Goal: Information Seeking & Learning: Learn about a topic

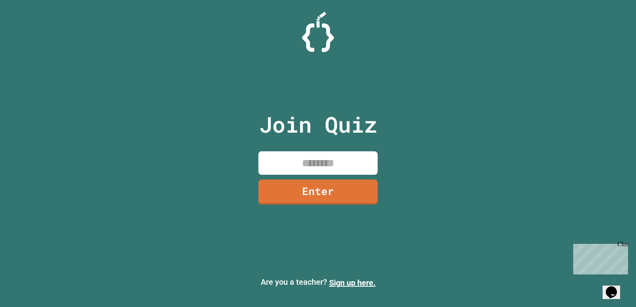
click at [288, 165] on input at bounding box center [318, 163] width 119 height 23
type input "********"
click at [331, 189] on link "Enter" at bounding box center [318, 191] width 119 height 26
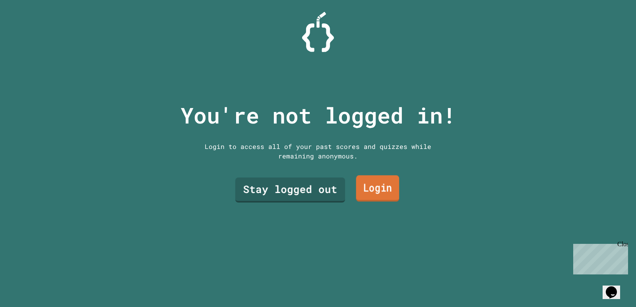
click at [379, 187] on link "Login" at bounding box center [377, 189] width 43 height 26
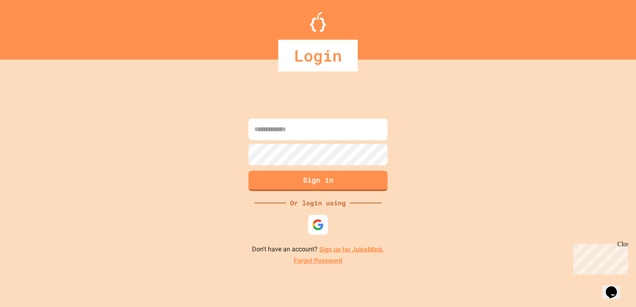
click at [318, 215] on div at bounding box center [318, 225] width 20 height 20
click at [297, 120] on input at bounding box center [318, 129] width 139 height 21
type input "**********"
click at [330, 205] on div "Or login using" at bounding box center [318, 203] width 64 height 10
click at [327, 190] on button "Sign in" at bounding box center [318, 180] width 142 height 21
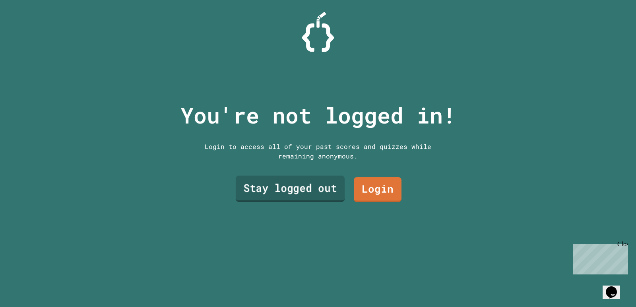
click at [310, 193] on link "Stay logged out" at bounding box center [290, 189] width 109 height 26
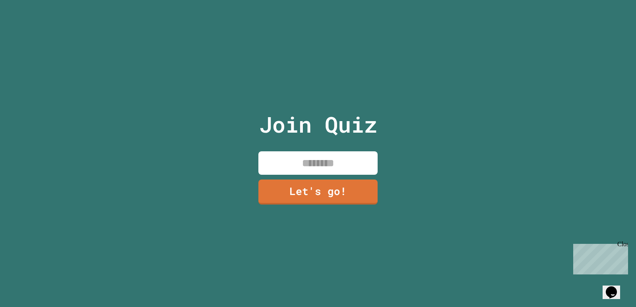
click at [358, 158] on input at bounding box center [318, 163] width 119 height 23
type input "*"
type input "******"
click at [351, 183] on link "Let's go!" at bounding box center [318, 192] width 120 height 26
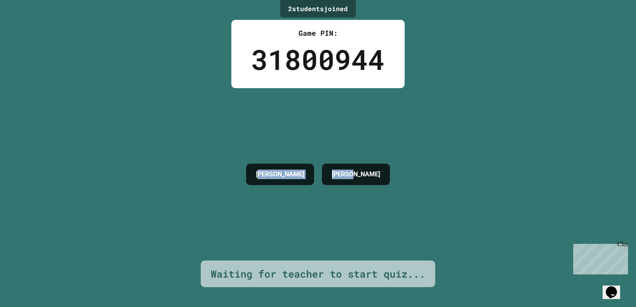
drag, startPoint x: 245, startPoint y: 168, endPoint x: 400, endPoint y: 192, distance: 157.0
click at [394, 192] on div "[PERSON_NAME]" at bounding box center [318, 174] width 152 height 173
click at [308, 133] on div "[PERSON_NAME]" at bounding box center [318, 174] width 152 height 173
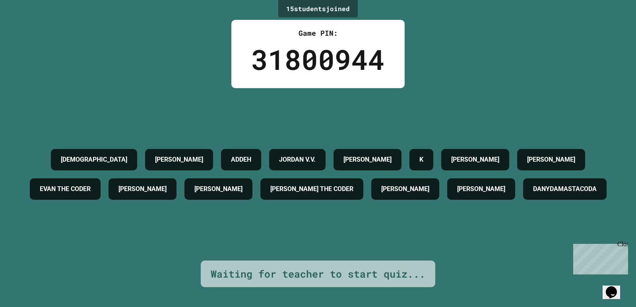
click at [411, 247] on div "Close" at bounding box center [623, 246] width 10 height 10
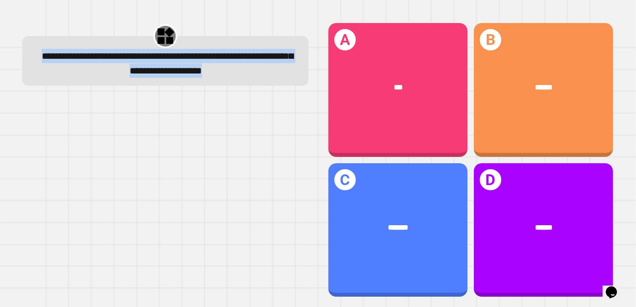
drag, startPoint x: 27, startPoint y: 52, endPoint x: 285, endPoint y: 90, distance: 260.9
click at [285, 86] on div "**********" at bounding box center [165, 61] width 286 height 50
click at [117, 68] on span "**********" at bounding box center [167, 64] width 251 height 24
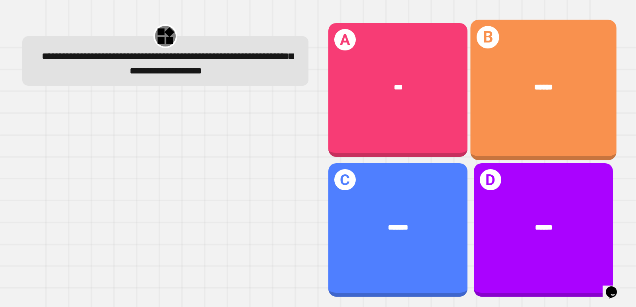
click at [411, 99] on div "******" at bounding box center [544, 88] width 146 height 44
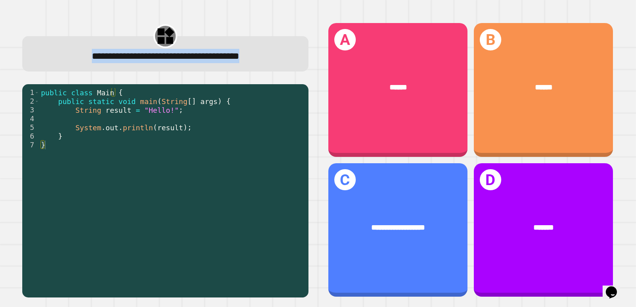
drag, startPoint x: 34, startPoint y: 62, endPoint x: 301, endPoint y: 70, distance: 267.0
click at [300, 70] on div "**********" at bounding box center [165, 53] width 286 height 35
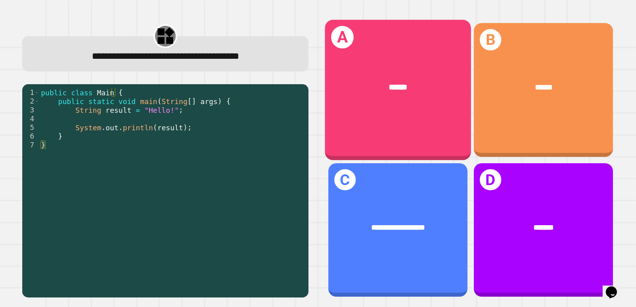
click at [411, 112] on div "A ******" at bounding box center [398, 90] width 146 height 140
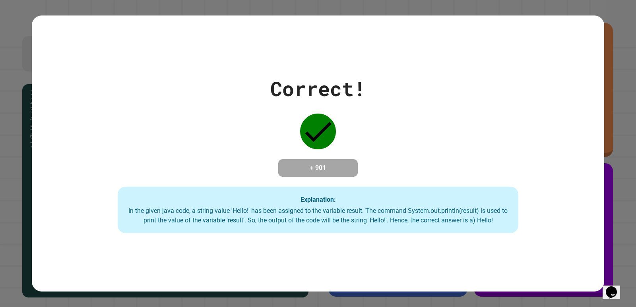
drag, startPoint x: 593, startPoint y: 53, endPoint x: 622, endPoint y: 64, distance: 30.6
click at [411, 53] on div "Correct! + 901 Explanation: In the given java code, a string value 'Hello!' has…" at bounding box center [318, 154] width 573 height 277
drag, startPoint x: 609, startPoint y: 85, endPoint x: 599, endPoint y: 95, distance: 14.9
click at [411, 88] on div "Correct! + 901 Explanation: In the given java code, a string value 'Hello!' has…" at bounding box center [318, 153] width 636 height 307
click at [411, 106] on div "Correct! + 901 Explanation: In the given java code, a string value 'Hello!' has…" at bounding box center [318, 153] width 636 height 307
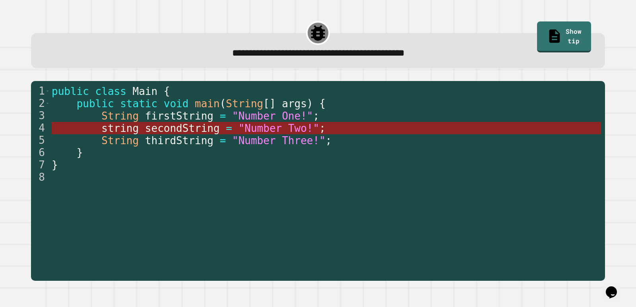
click at [283, 126] on span ""Number Two!"" at bounding box center [279, 129] width 81 height 12
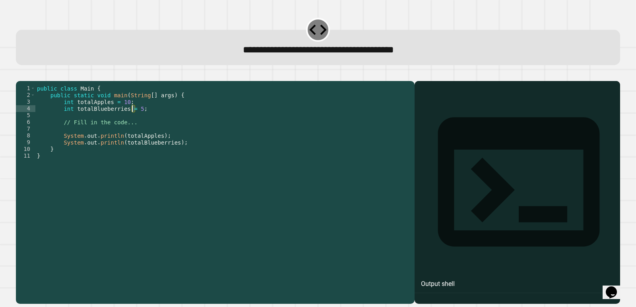
click at [131, 122] on div "public class Main { public static void main ( String [ ] args ) { int totalAppl…" at bounding box center [223, 183] width 376 height 196
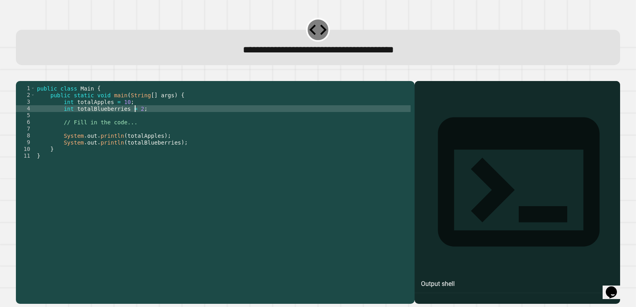
scroll to position [0, 7]
type textarea "**********"
click at [20, 74] on button "button" at bounding box center [20, 74] width 0 height 0
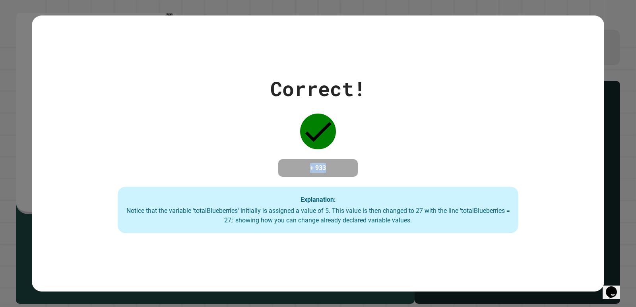
drag, startPoint x: 295, startPoint y: 169, endPoint x: 362, endPoint y: 167, distance: 67.2
click at [362, 167] on div "Correct! + 933 Explanation: Notice that the variable 'totalBlueberries' initial…" at bounding box center [318, 154] width 573 height 160
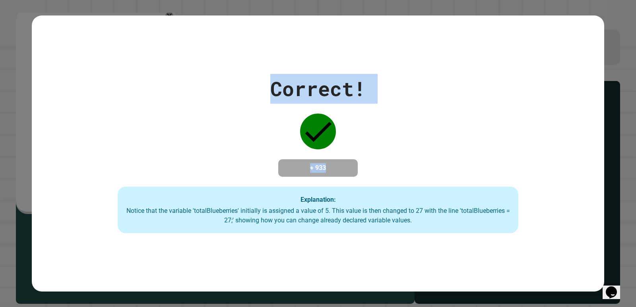
drag, startPoint x: 326, startPoint y: 259, endPoint x: 636, endPoint y: 323, distance: 316.8
click at [411, 296] on html "**********" at bounding box center [318, 153] width 636 height 307
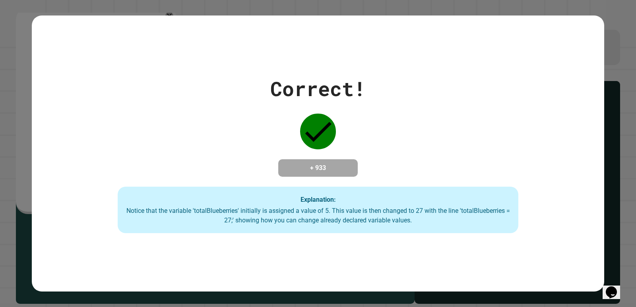
click at [411, 208] on div "Notice that the variable 'totalBlueberries' initially is assigned a value of 5.…" at bounding box center [318, 215] width 385 height 19
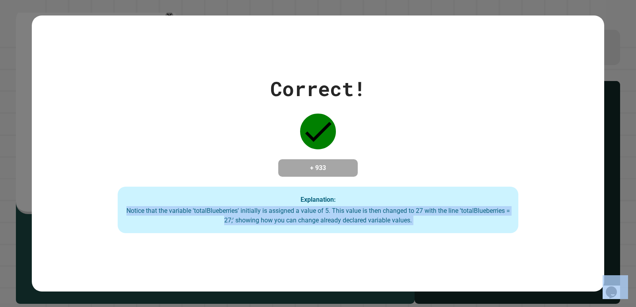
click at [411, 208] on div "Notice that the variable 'totalBlueberries' initially is assigned a value of 5.…" at bounding box center [318, 215] width 385 height 19
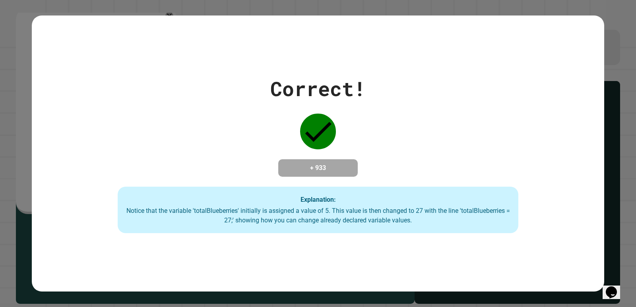
click at [377, 184] on div "Correct! + 933 Explanation: Notice that the variable 'totalBlueberries' initial…" at bounding box center [318, 154] width 573 height 160
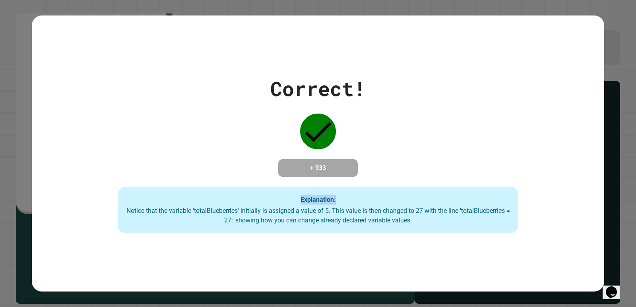
click at [377, 184] on div "Correct! + 933 Explanation: Notice that the variable 'totalBlueberries' initial…" at bounding box center [318, 154] width 573 height 160
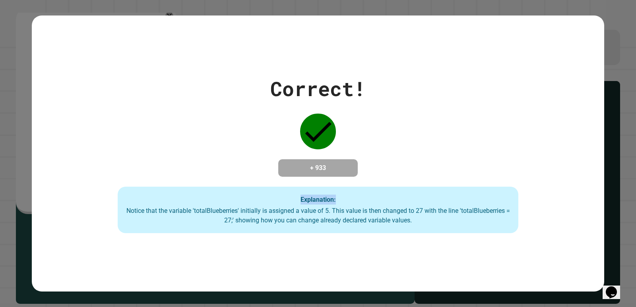
click at [377, 184] on div "Correct! + 933 Explanation: Notice that the variable 'totalBlueberries' initial…" at bounding box center [318, 154] width 573 height 160
click at [382, 158] on div "Correct! + 933 Explanation: Notice that the variable 'totalBlueberries' initial…" at bounding box center [318, 154] width 573 height 160
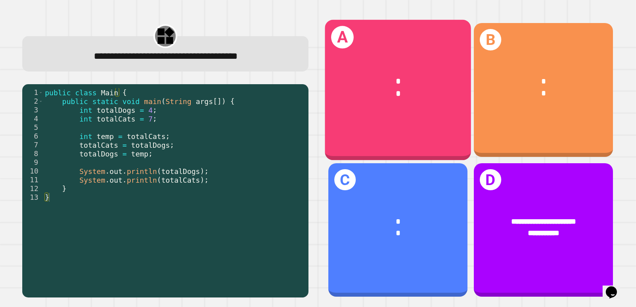
click at [411, 93] on div "*" at bounding box center [398, 94] width 114 height 12
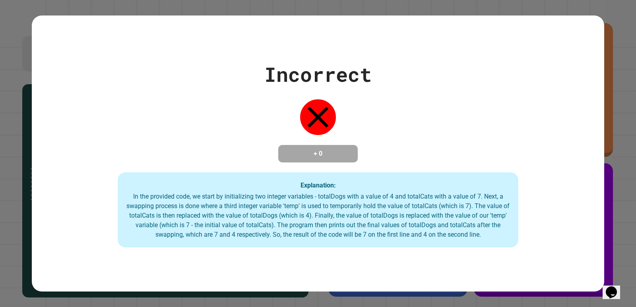
click at [411, 88] on div "Incorrect + 0 Explanation: In the provided code, we start by initializing two i…" at bounding box center [318, 154] width 573 height 189
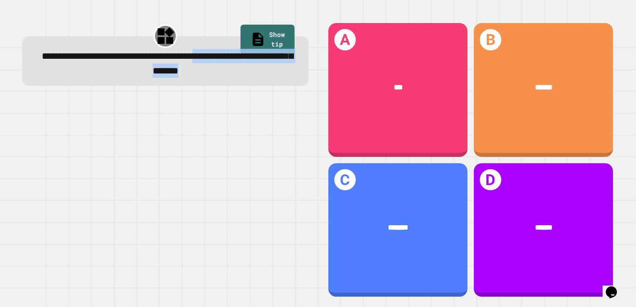
drag, startPoint x: 74, startPoint y: 64, endPoint x: 277, endPoint y: 74, distance: 203.1
click at [277, 74] on div "**********" at bounding box center [165, 63] width 261 height 29
click at [227, 72] on span "**********" at bounding box center [167, 64] width 251 height 24
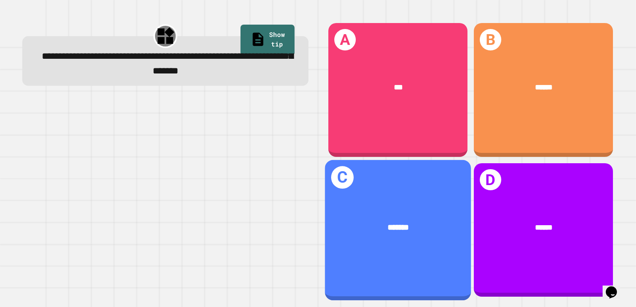
click at [395, 224] on span "*******" at bounding box center [398, 228] width 21 height 8
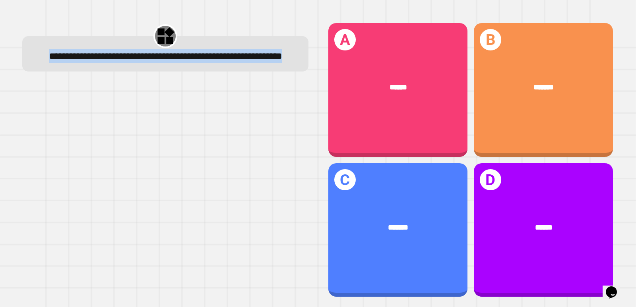
drag, startPoint x: 33, startPoint y: 39, endPoint x: 274, endPoint y: 91, distance: 245.9
click at [274, 91] on div "**********" at bounding box center [166, 160] width 306 height 295
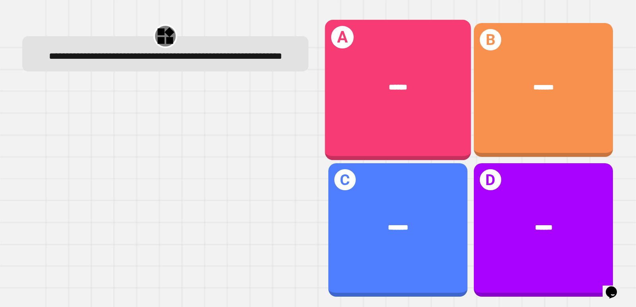
click at [411, 113] on div "A ******" at bounding box center [398, 90] width 146 height 140
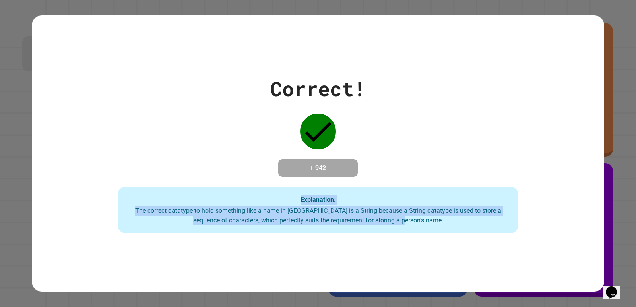
drag, startPoint x: 153, startPoint y: 172, endPoint x: 551, endPoint y: 274, distance: 410.9
click at [411, 274] on div "Correct! + 942 Explanation: The correct datatype to hold something like a name …" at bounding box center [318, 154] width 573 height 277
click at [337, 212] on div "The correct datatype to hold something like a name in [GEOGRAPHIC_DATA] is a St…" at bounding box center [318, 215] width 385 height 19
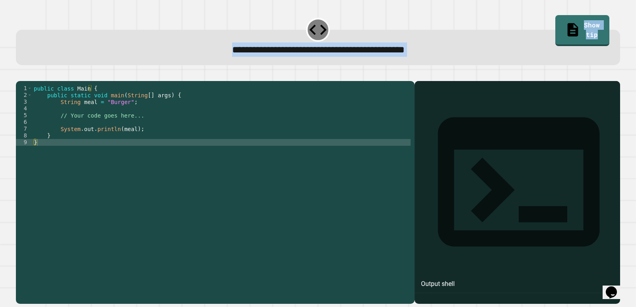
drag, startPoint x: 142, startPoint y: 47, endPoint x: 388, endPoint y: 74, distance: 247.0
click at [388, 74] on div "**********" at bounding box center [318, 160] width 611 height 295
click at [121, 140] on div "public class Main { public static void main ( String [ ] args ) { String meal =…" at bounding box center [221, 183] width 379 height 196
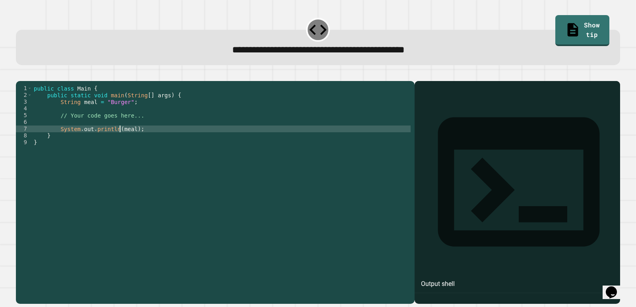
click at [119, 142] on div "public class Main { public static void main ( String [ ] args ) { String meal =…" at bounding box center [221, 183] width 379 height 196
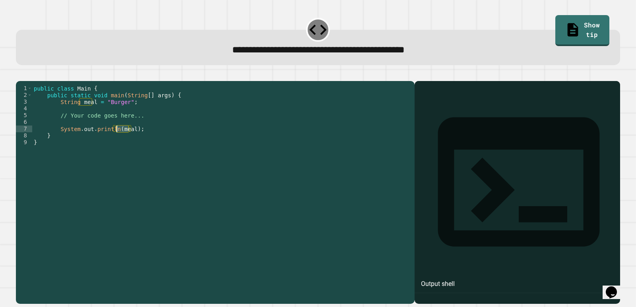
click at [113, 115] on div "public class Main { public static void main ( String [ ] args ) { String meal =…" at bounding box center [221, 183] width 379 height 196
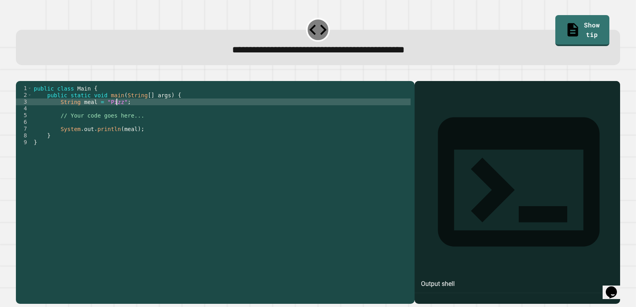
scroll to position [0, 6]
type textarea "**********"
click at [20, 74] on icon "button" at bounding box center [20, 74] width 0 height 0
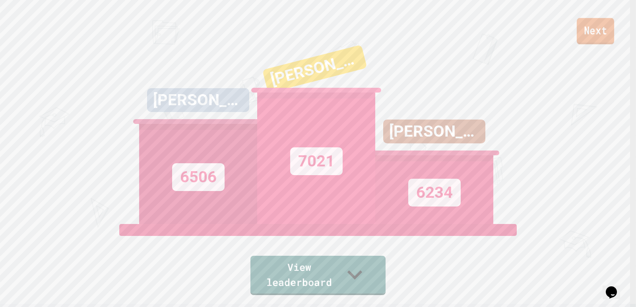
click at [411, 21] on link "Next" at bounding box center [595, 31] width 37 height 26
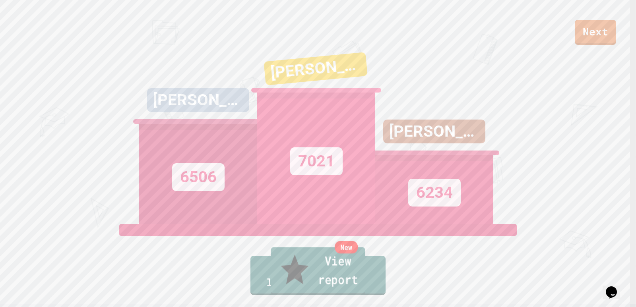
click at [331, 274] on link "New View report" at bounding box center [318, 271] width 95 height 48
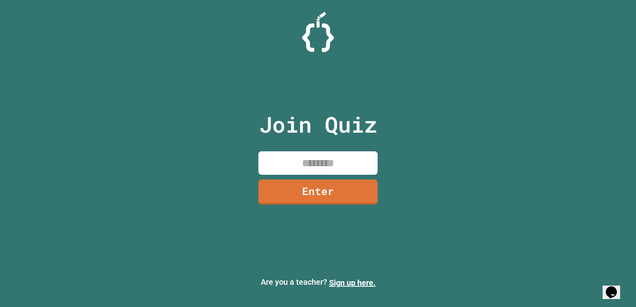
click at [322, 169] on input at bounding box center [318, 163] width 119 height 23
type input "********"
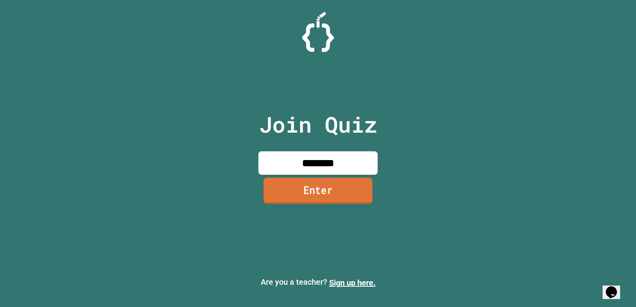
click at [353, 193] on link "Enter" at bounding box center [318, 191] width 109 height 26
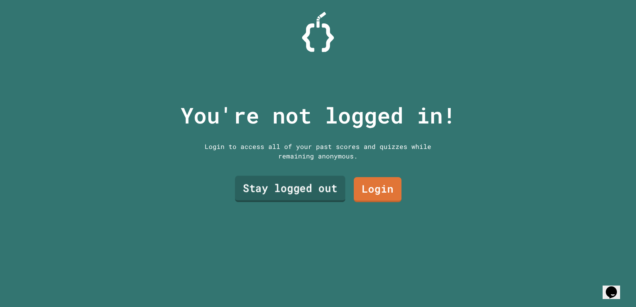
click at [268, 176] on link "Stay logged out" at bounding box center [290, 189] width 111 height 26
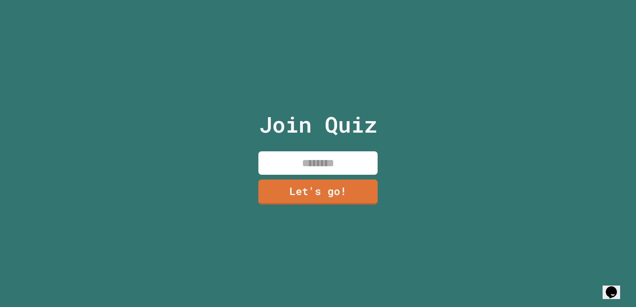
click at [312, 162] on input at bounding box center [318, 163] width 119 height 23
type input "******"
click at [302, 200] on link "Let's go!" at bounding box center [318, 192] width 119 height 25
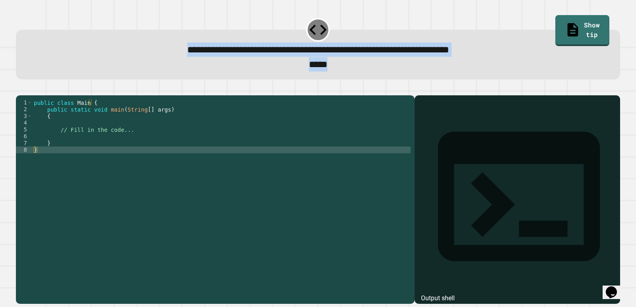
drag, startPoint x: 105, startPoint y: 53, endPoint x: 519, endPoint y: 63, distance: 413.8
click at [411, 63] on div "**********" at bounding box center [318, 57] width 579 height 29
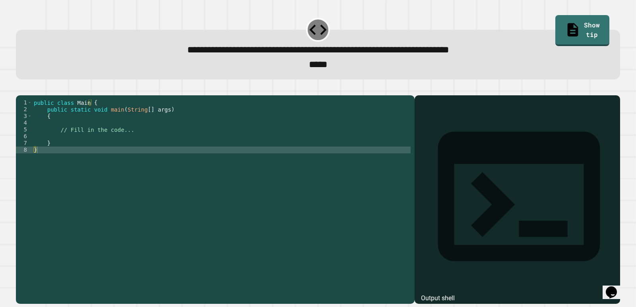
click at [142, 143] on div "public class Main { public static void main ( String [ ] args ) { // Fill in th…" at bounding box center [221, 190] width 379 height 183
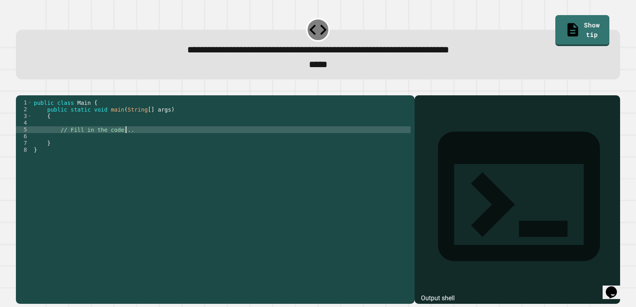
type textarea "**********"
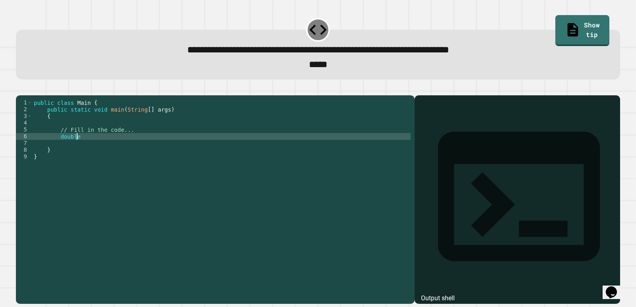
scroll to position [0, 2]
type textarea "**********"
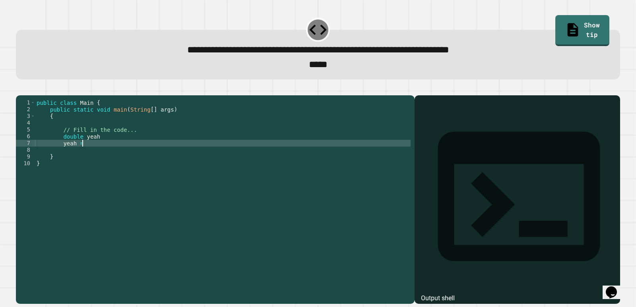
scroll to position [0, 3]
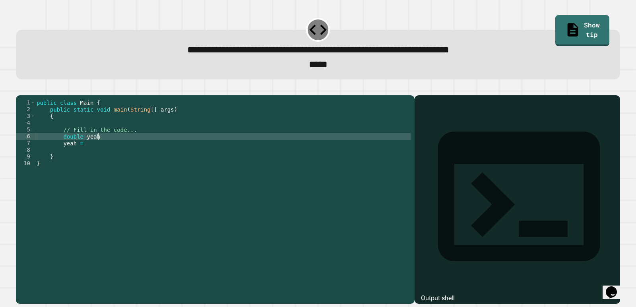
click at [129, 150] on div "public class Main { public static void main ( String [ ] args ) { // Fill in th…" at bounding box center [223, 190] width 376 height 183
click at [115, 161] on div "public class Main { public static void main ( String [ ] args ) { // Fill in th…" at bounding box center [223, 190] width 376 height 183
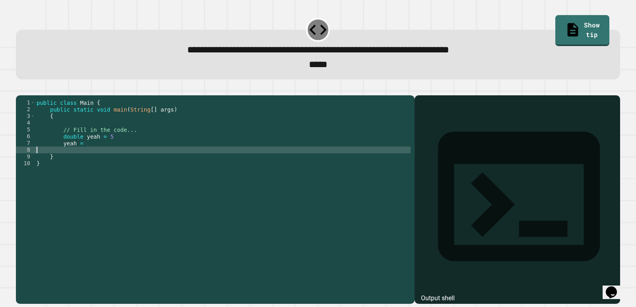
scroll to position [0, 0]
click at [113, 157] on div "public class Main { public static void main ( String [ ] args ) { // Fill in th…" at bounding box center [223, 190] width 376 height 183
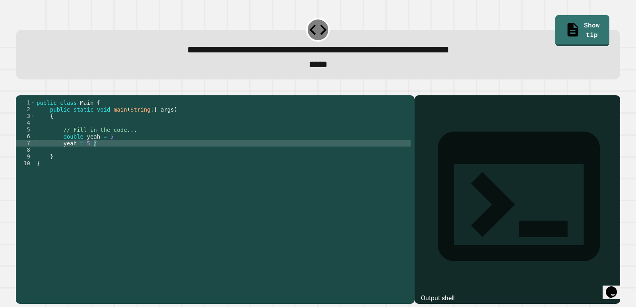
scroll to position [0, 4]
click at [20, 89] on button "button" at bounding box center [20, 89] width 0 height 0
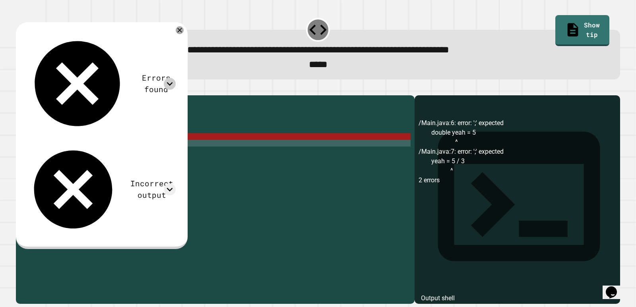
click at [176, 78] on icon at bounding box center [170, 84] width 12 height 12
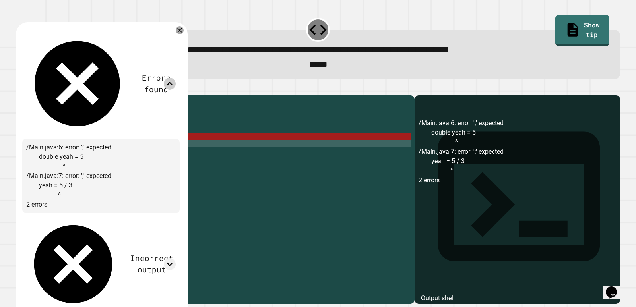
click at [173, 82] on icon at bounding box center [170, 84] width 6 height 4
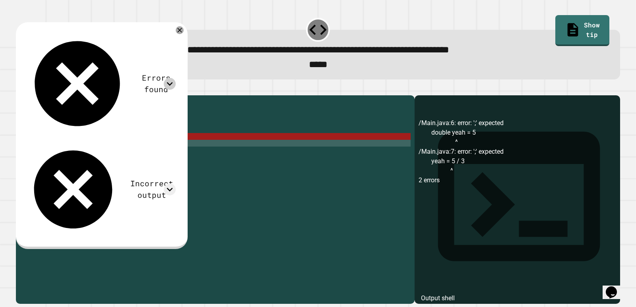
click at [144, 156] on div "public class Main { public static void main ( String [ ] args ) { // Fill in th…" at bounding box center [223, 190] width 376 height 183
click at [139, 149] on div "public class Main { public static void main ( String [ ] args ) { // Fill in th…" at bounding box center [223, 190] width 376 height 183
click at [105, 154] on div "public class Main { public static void main ( String [ ] args ) { // Fill in th…" at bounding box center [223, 190] width 376 height 183
click at [185, 30] on icon at bounding box center [180, 30] width 10 height 10
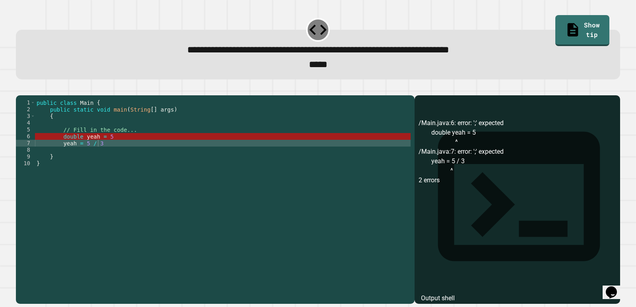
click at [102, 164] on div "public class Main { public static void main ( String [ ] args ) { // Fill in th…" at bounding box center [223, 190] width 376 height 183
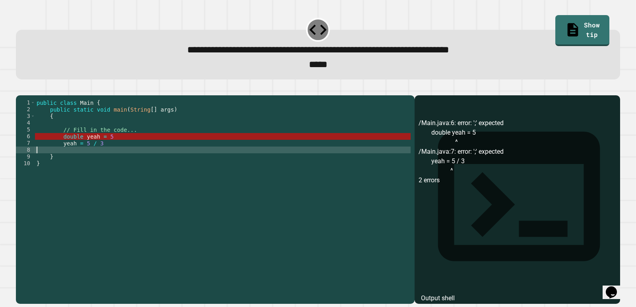
click at [97, 153] on div "public class Main { public static void main ( String [ ] args ) { // Fill in th…" at bounding box center [223, 190] width 376 height 183
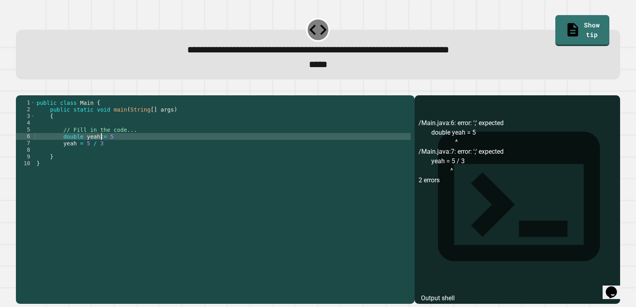
scroll to position [0, 4]
click at [120, 151] on div "public class Main { public static void main ( String [ ] args ) { // Fill in th…" at bounding box center [223, 190] width 376 height 183
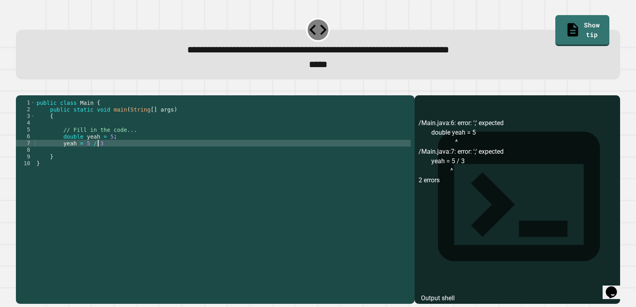
click at [103, 158] on div "public class Main { public static void main ( String [ ] args ) { // Fill in th…" at bounding box center [223, 190] width 376 height 183
click at [91, 157] on div "public class Main { public static void main ( String [ ] args ) { // Fill in th…" at bounding box center [223, 190] width 376 height 183
type textarea "**********"
click at [20, 90] on div at bounding box center [318, 91] width 605 height 10
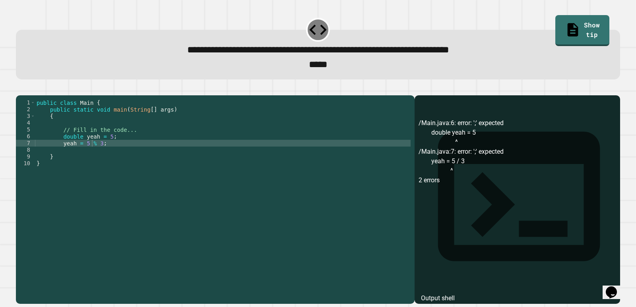
click at [20, 89] on button "button" at bounding box center [20, 89] width 0 height 0
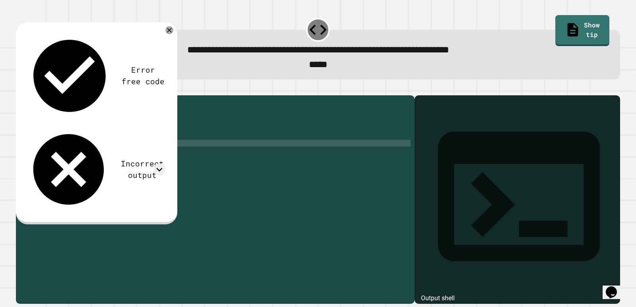
click at [117, 158] on div "public class Main { public static void main ( String [ ] args ) { // Fill in th…" at bounding box center [223, 190] width 376 height 183
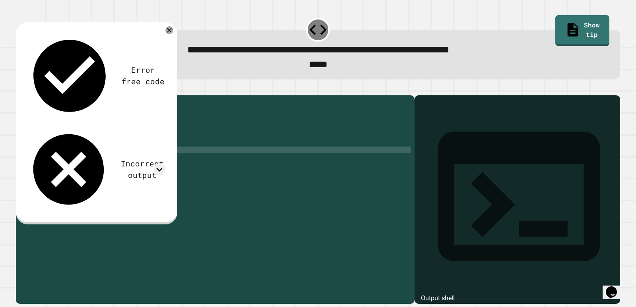
scroll to position [0, 1]
type textarea "*"
type textarea "**********"
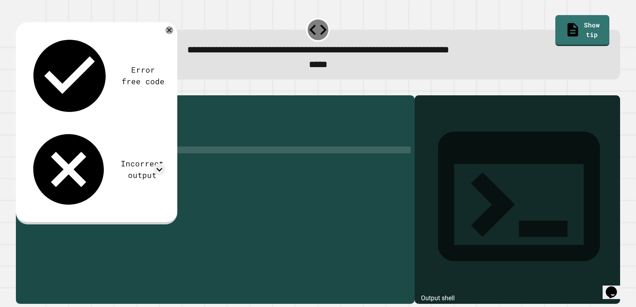
click at [138, 162] on div "public class Main { public static void main ( String [ ] args ) { // Fill in th…" at bounding box center [223, 190] width 376 height 183
click at [20, 89] on icon "button" at bounding box center [20, 89] width 0 height 0
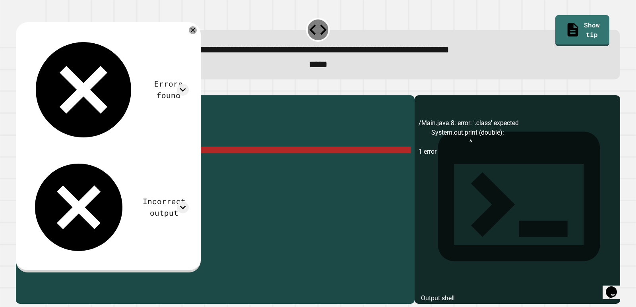
click at [149, 163] on div "public class Main { public static void main ( String [ ] args ) { // Fill in th…" at bounding box center [223, 190] width 376 height 183
click at [114, 163] on div "public class Main { public static void main ( String [ ] args ) { // Fill in th…" at bounding box center [223, 190] width 376 height 183
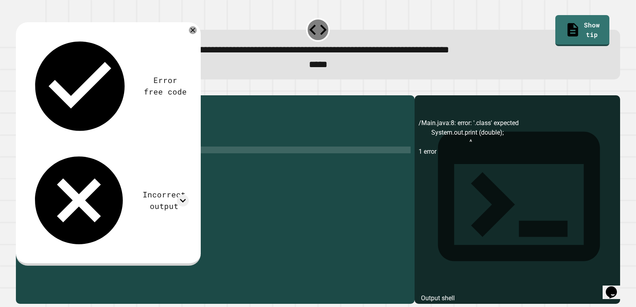
click at [20, 89] on button "button" at bounding box center [20, 89] width 0 height 0
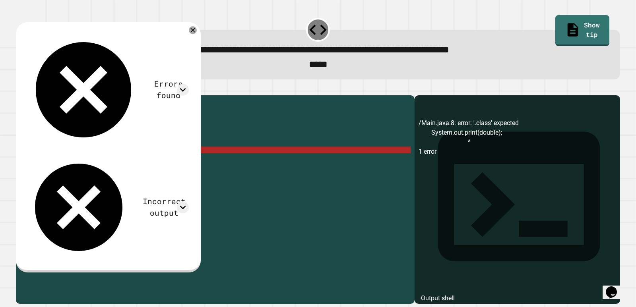
click at [183, 45] on div "Errors found" at bounding box center [107, 90] width 163 height 115
click at [189, 84] on icon at bounding box center [183, 90] width 12 height 12
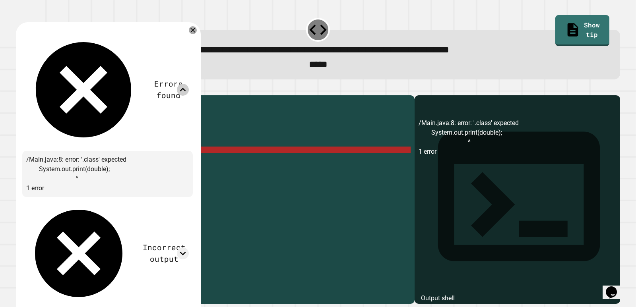
click at [110, 163] on div "public class Main { public static void main ( String [ ] args ) { // Fill in th…" at bounding box center [223, 190] width 376 height 183
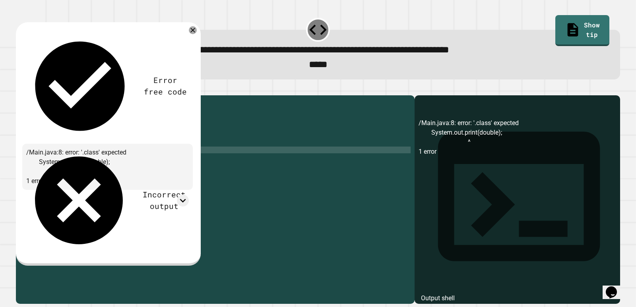
scroll to position [0, 6]
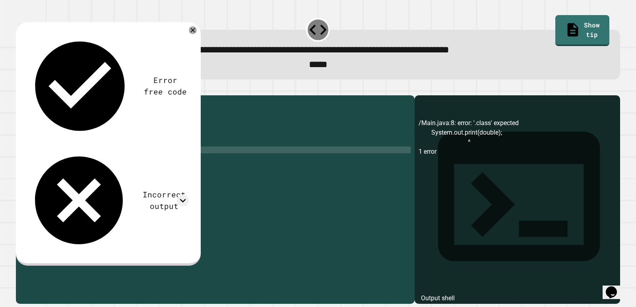
click at [121, 162] on div "public class Main { public static void main ( String [ ] args ) { // Fill in th…" at bounding box center [223, 190] width 376 height 183
click at [23, 90] on div at bounding box center [318, 91] width 605 height 10
drag, startPoint x: 177, startPoint y: 60, endPoint x: 193, endPoint y: 62, distance: 16.8
click at [180, 148] on div "Incorrect output" at bounding box center [107, 200] width 163 height 105
click at [189, 195] on icon at bounding box center [183, 201] width 12 height 12
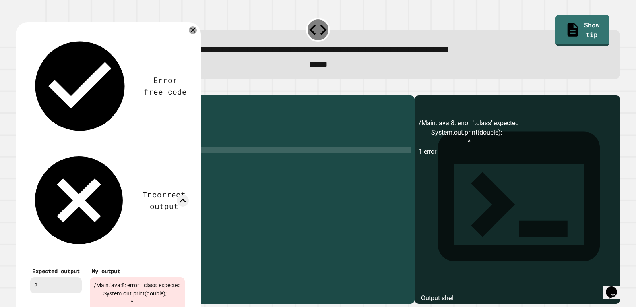
click at [251, 175] on div "public class Main { public static void main ( String [ ] args ) { // Fill in th…" at bounding box center [223, 190] width 376 height 183
click at [179, 161] on div "public class Main { public static void main ( String [ ] args ) { // Fill in th…" at bounding box center [223, 190] width 376 height 183
click at [121, 160] on div "public class Main { public static void main ( String [ ] args ) { // Fill in th…" at bounding box center [223, 190] width 376 height 183
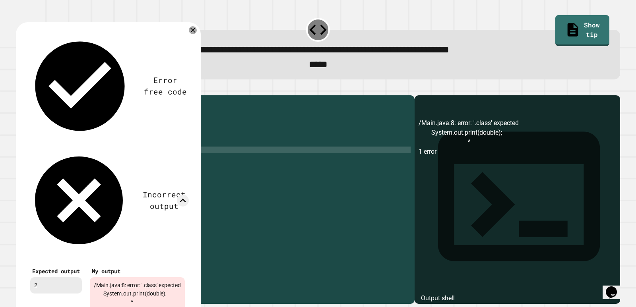
click at [130, 163] on div "public class Main { public static void main ( String [ ] args ) { // Fill in th…" at bounding box center [223, 190] width 376 height 183
click at [200, 38] on div "Error free code /Main.java:8: error: '.class' expected System.out.print(double)…" at bounding box center [108, 178] width 185 height 313
click at [198, 35] on div at bounding box center [193, 30] width 9 height 9
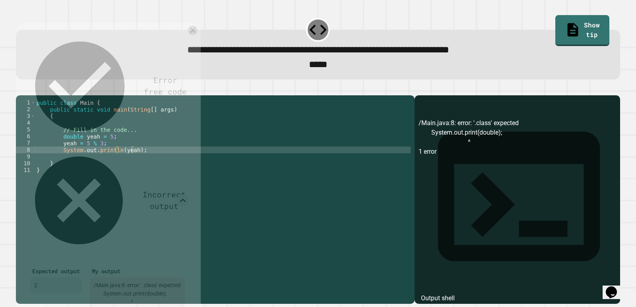
click at [198, 33] on icon at bounding box center [193, 30] width 10 height 10
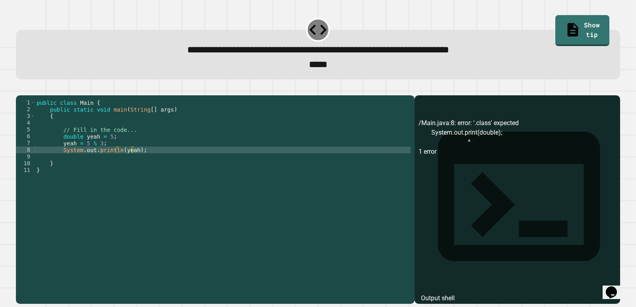
click at [20, 89] on icon "button" at bounding box center [20, 89] width 0 height 0
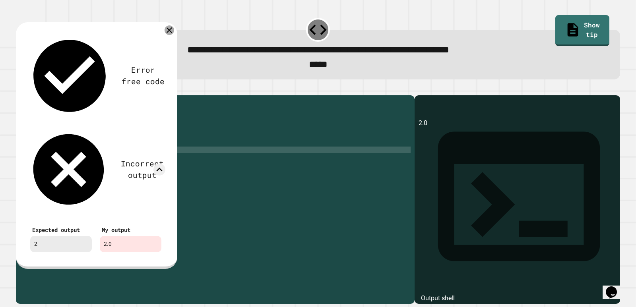
click at [171, 30] on icon at bounding box center [170, 30] width 10 height 10
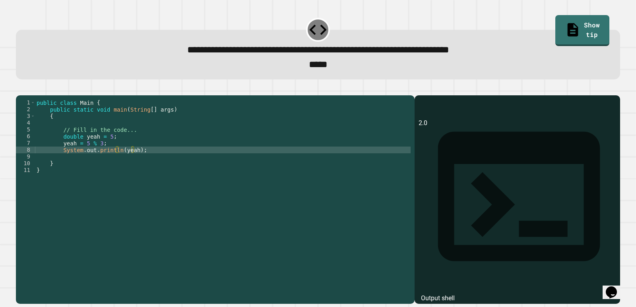
click at [66, 148] on div "public class Main { public static void main ( String [ ] args ) { // Fill in th…" at bounding box center [223, 190] width 376 height 183
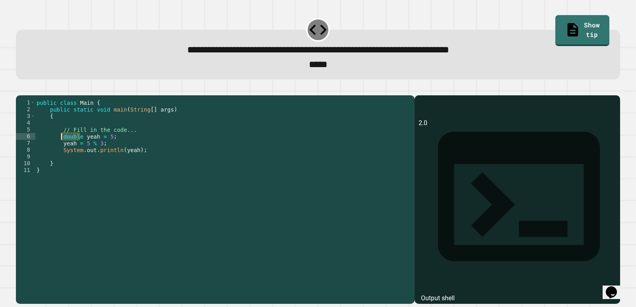
click at [66, 148] on div "public class Main { public static void main ( String [ ] args ) { // Fill in th…" at bounding box center [223, 190] width 376 height 183
type textarea "**********"
click at [20, 80] on div "**********" at bounding box center [318, 55] width 605 height 50
click at [20, 89] on button "button" at bounding box center [20, 89] width 0 height 0
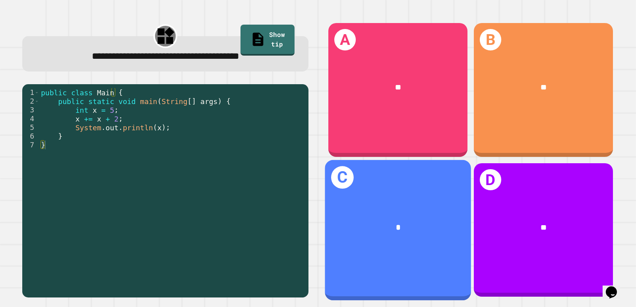
click at [362, 237] on div "*" at bounding box center [398, 228] width 146 height 44
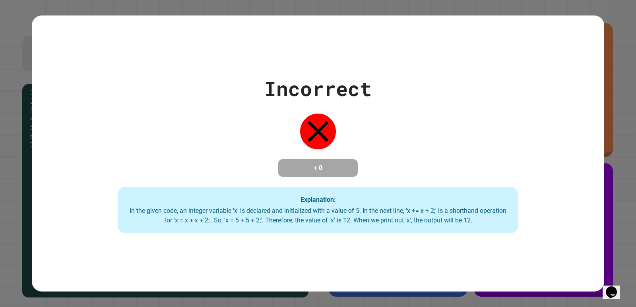
click at [411, 74] on div "Incorrect + 0 Explanation: In the given code, an integer variable 'x' is declar…" at bounding box center [318, 154] width 573 height 160
click at [411, 72] on div "Incorrect + 0 Explanation: In the given code, an integer variable 'x' is declar…" at bounding box center [318, 153] width 636 height 307
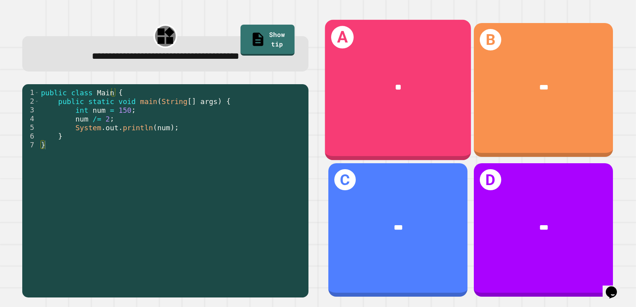
click at [393, 94] on div "**" at bounding box center [398, 88] width 146 height 44
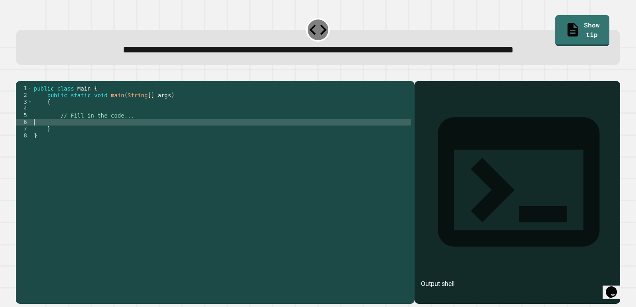
click at [177, 148] on div "public class Main { public static void main ( String [ ] args ) { // Fill in th…" at bounding box center [221, 176] width 379 height 183
drag, startPoint x: 169, startPoint y: 134, endPoint x: 178, endPoint y: 153, distance: 20.3
click at [168, 136] on div "public class Main { public static void main ( String [ ] args ) { // Fill in th…" at bounding box center [221, 176] width 379 height 183
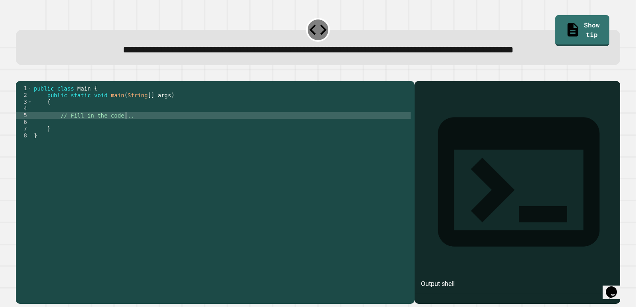
click at [176, 146] on div "public class Main { public static void main ( String [ ] args ) { // Fill in th…" at bounding box center [221, 176] width 379 height 183
type textarea "**********"
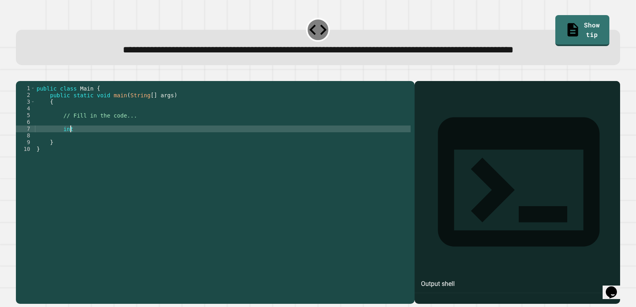
scroll to position [0, 2]
type textarea "*"
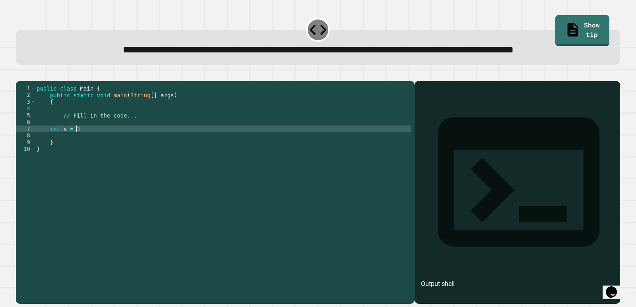
scroll to position [0, 2]
type textarea "**********"
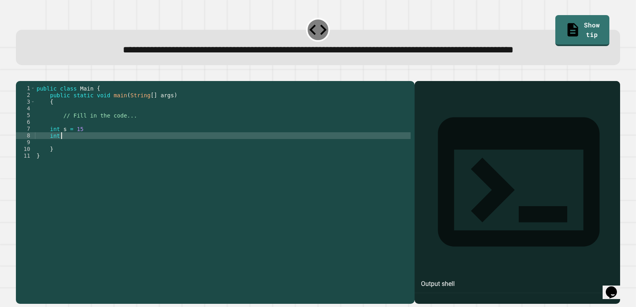
scroll to position [0, 1]
type textarea "*********"
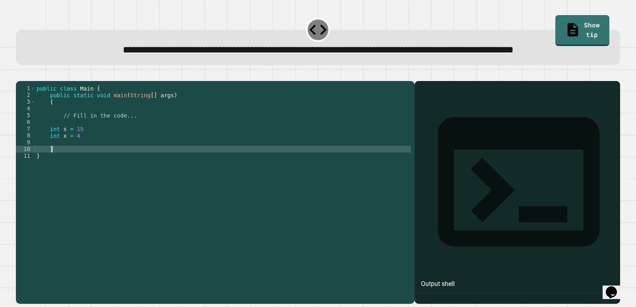
click at [231, 175] on div "public class Main { public static void main ( String [ ] args ) { // Fill in th…" at bounding box center [223, 176] width 376 height 183
click at [217, 170] on div "public class Main { public static void main ( String [ ] args ) { // Fill in th…" at bounding box center [223, 176] width 376 height 183
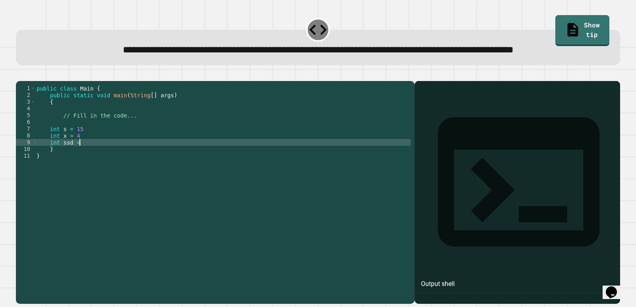
scroll to position [0, 3]
type textarea "**********"
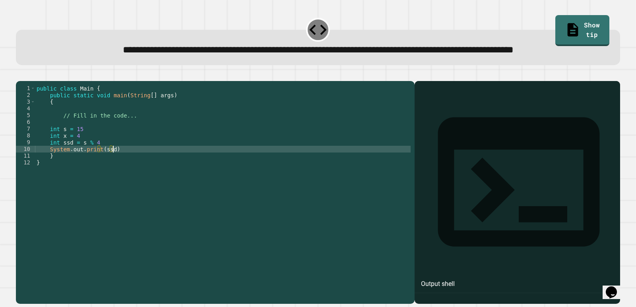
scroll to position [0, 5]
click at [31, 81] on div at bounding box center [318, 77] width 605 height 10
click at [27, 82] on icon "button" at bounding box center [25, 79] width 4 height 6
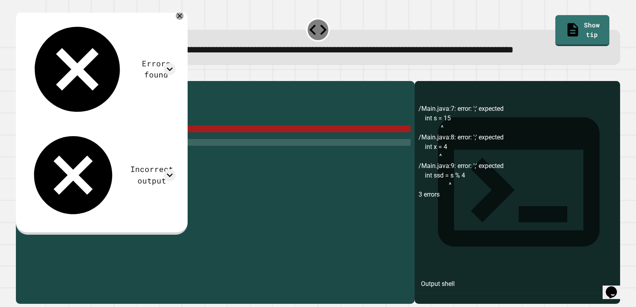
click at [99, 170] on div "public class Main { public static void main ( String [ ] args ) { // Fill in th…" at bounding box center [223, 176] width 376 height 183
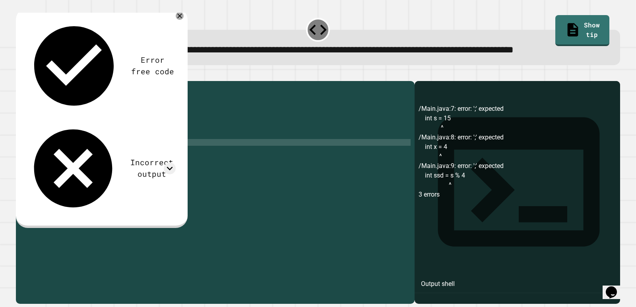
click at [79, 163] on div "public class Main { public static void main ( String [ ] args ) { // Fill in th…" at bounding box center [223, 176] width 376 height 183
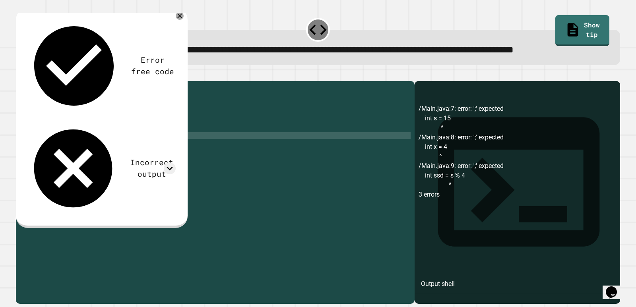
click at [82, 155] on div "public class Main { public static void main ( String [ ] args ) { // Fill in th…" at bounding box center [223, 176] width 376 height 183
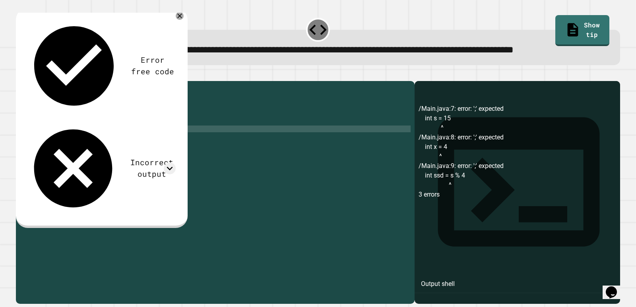
scroll to position [0, 3]
type textarea "**********"
click at [16, 68] on div "**********" at bounding box center [318, 41] width 611 height 56
click at [20, 81] on div at bounding box center [318, 77] width 605 height 10
click at [20, 74] on button "button" at bounding box center [20, 74] width 0 height 0
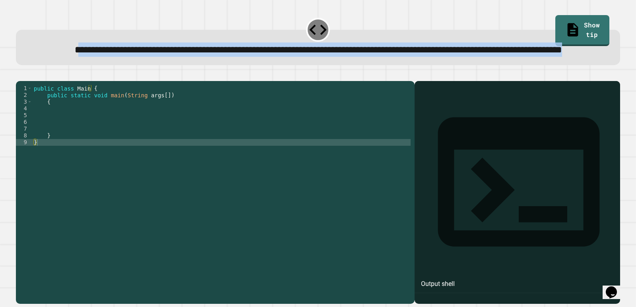
drag, startPoint x: 53, startPoint y: 45, endPoint x: 517, endPoint y: 62, distance: 464.5
click at [411, 57] on div "**********" at bounding box center [318, 50] width 579 height 14
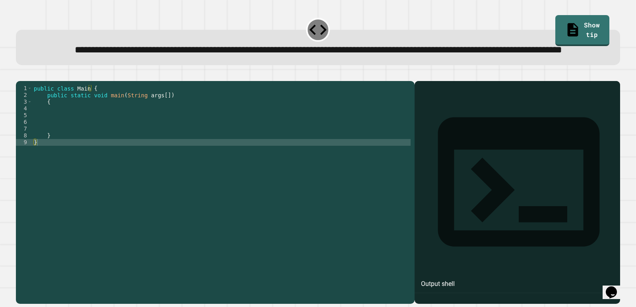
click at [233, 143] on div "public class Main { public static void main ( String args [ ]) { } }" at bounding box center [221, 176] width 379 height 183
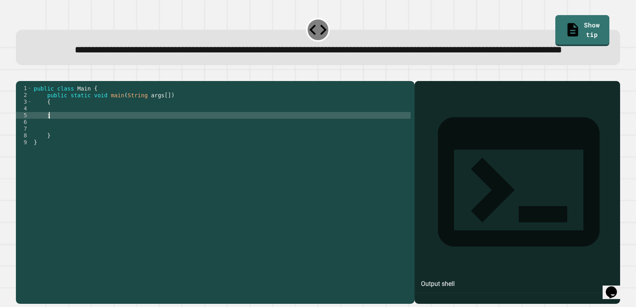
scroll to position [0, 1]
type textarea "*****"
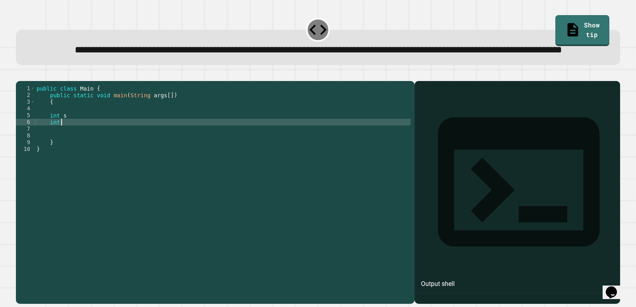
type textarea "*****"
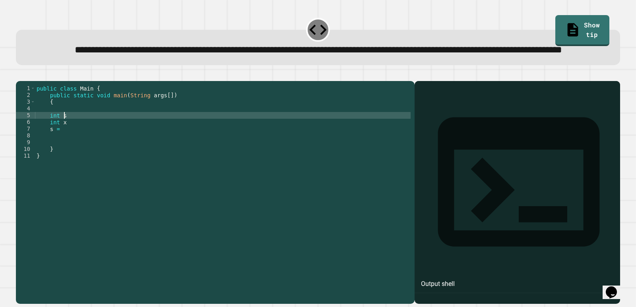
click at [228, 142] on div "public class Main { public static void main ( String args [ ]) { int s int x s …" at bounding box center [223, 176] width 376 height 183
click at [206, 152] on div "public class Main { public static void main ( String args [ ]) { int s = 47 ; i…" at bounding box center [223, 176] width 376 height 183
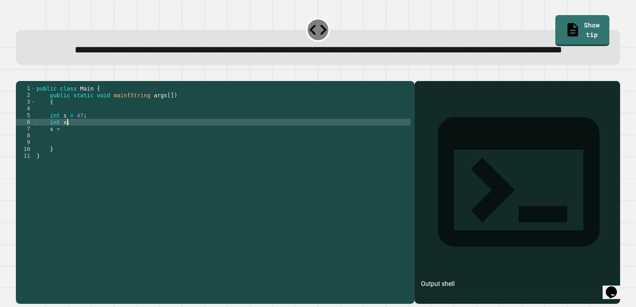
click at [68, 153] on div "public class Main { public static void main ( String args [ ]) { int s = 47 ; i…" at bounding box center [223, 176] width 376 height 183
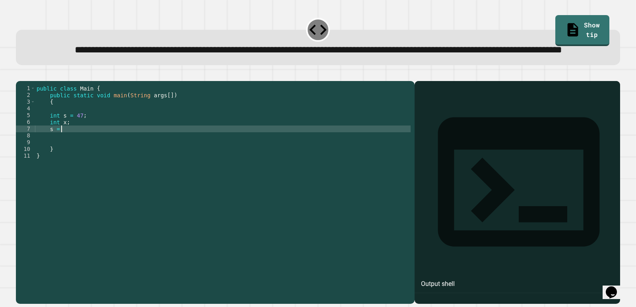
click at [69, 156] on div "public class Main { public static void main ( String args [ ]) { int s = 47 ; i…" at bounding box center [223, 176] width 376 height 183
click at [27, 82] on icon "button" at bounding box center [25, 79] width 4 height 6
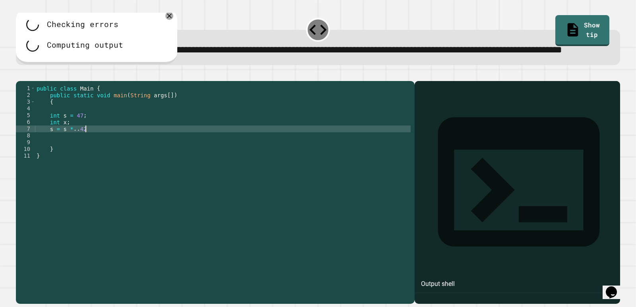
click at [102, 156] on div "public class Main { public static void main ( String args [ ]) { int s = 47 ; i…" at bounding box center [223, 176] width 376 height 183
click at [75, 155] on div "public class Main { public static void main ( String args [ ]) { int s = 47 ; i…" at bounding box center [223, 176] width 376 height 183
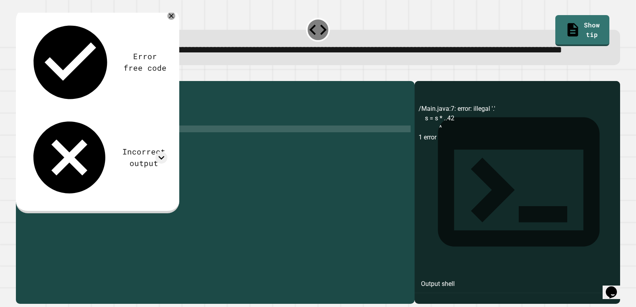
click at [94, 157] on div "public class Main { public static void main ( String args [ ]) { int s = 47 ; i…" at bounding box center [223, 176] width 376 height 183
type textarea "**********"
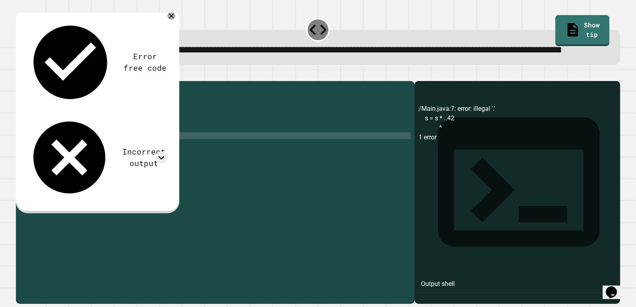
scroll to position [0, 5]
drag, startPoint x: 31, startPoint y: 87, endPoint x: 27, endPoint y: 94, distance: 8.2
click at [30, 91] on div "**********" at bounding box center [318, 187] width 611 height 239
click at [20, 74] on icon "button" at bounding box center [20, 74] width 0 height 0
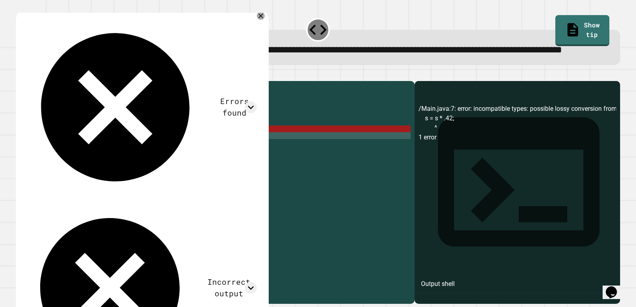
click at [72, 50] on div "Errors found /Main.java:7: error: incompatible types: possible lossy conversion…" at bounding box center [141, 195] width 239 height 362
click at [82, 35] on div "Errors found" at bounding box center [141, 107] width 231 height 179
drag, startPoint x: 108, startPoint y: 39, endPoint x: 198, endPoint y: 48, distance: 90.3
click at [111, 40] on div "Errors found" at bounding box center [141, 107] width 231 height 179
click at [249, 101] on icon at bounding box center [251, 107] width 12 height 12
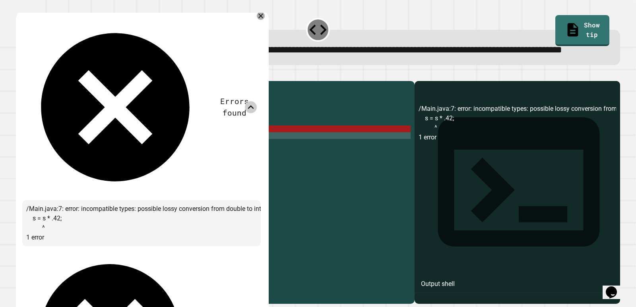
scroll to position [0, 3]
click at [65, 156] on div "public class Main { public static void main ( String args [ ]) { int s = 47 ; i…" at bounding box center [223, 176] width 376 height 183
click at [68, 155] on div "public class Main { public static void main ( String args [ ]) { int s = 47 ; i…" at bounding box center [223, 176] width 376 height 183
click at [72, 155] on div "public class Main { public static void main ( String args [ ]) { int s = 47 ; i…" at bounding box center [223, 176] width 376 height 183
click at [70, 155] on div "public class Main { public static void main ( String args [ ]) { int s = 47 ; i…" at bounding box center [223, 176] width 376 height 183
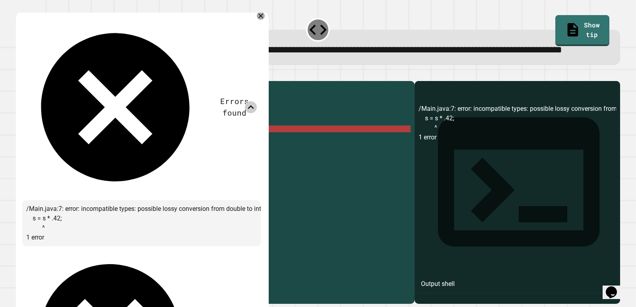
drag, startPoint x: 90, startPoint y: 157, endPoint x: 99, endPoint y: 156, distance: 10.0
click at [99, 156] on div "public class Main { public static void main ( String args [ ]) { int s = 47 ; i…" at bounding box center [223, 176] width 376 height 183
click at [74, 152] on div "public class Main { public static void main ( String args [ ]) { int s = 47 ; i…" at bounding box center [223, 176] width 376 height 183
click at [92, 157] on div "public class Main { public static void main ( String args [ ]) { int s = 47 ; i…" at bounding box center [223, 176] width 376 height 183
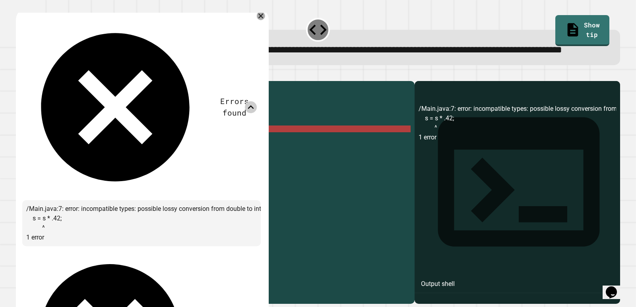
click at [261, 18] on icon at bounding box center [261, 16] width 5 height 5
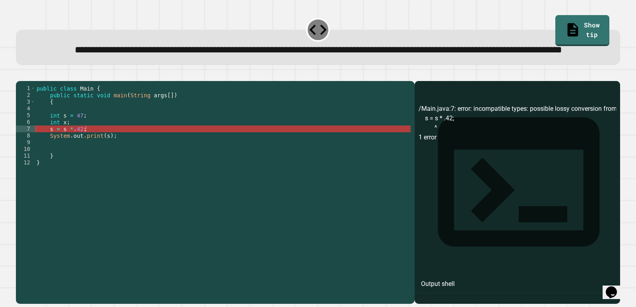
click at [53, 145] on div "public class Main { public static void main ( String args [ ]) { int s = 47 ; i…" at bounding box center [223, 176] width 376 height 183
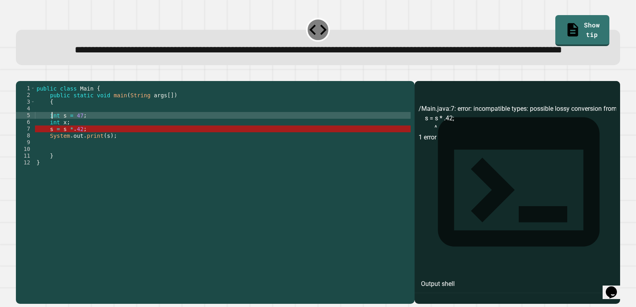
click at [54, 144] on div "public class Main { public static void main ( String args [ ]) { int s = 47 ; i…" at bounding box center [223, 176] width 376 height 183
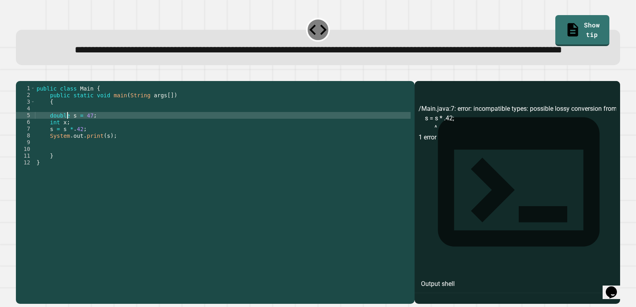
click at [20, 74] on button "button" at bounding box center [20, 74] width 0 height 0
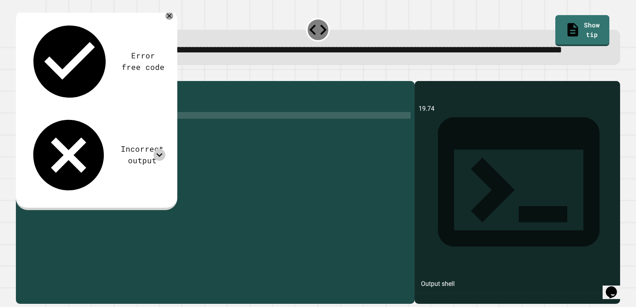
click at [154, 149] on div at bounding box center [160, 155] width 12 height 12
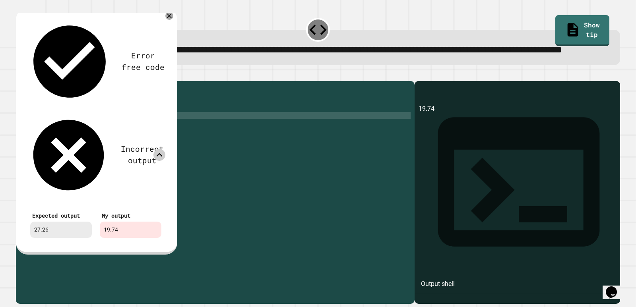
click at [156, 149] on icon at bounding box center [160, 155] width 12 height 12
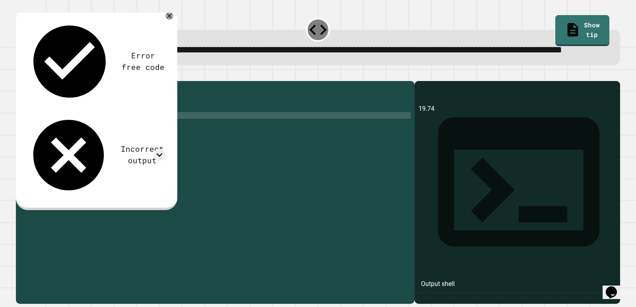
click at [79, 155] on div "public class Main { public static void main ( String args [ ]) { double s = 47 …" at bounding box center [223, 176] width 376 height 183
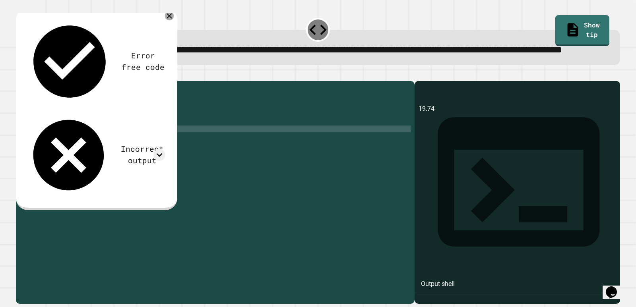
click at [171, 20] on icon at bounding box center [169, 15] width 9 height 9
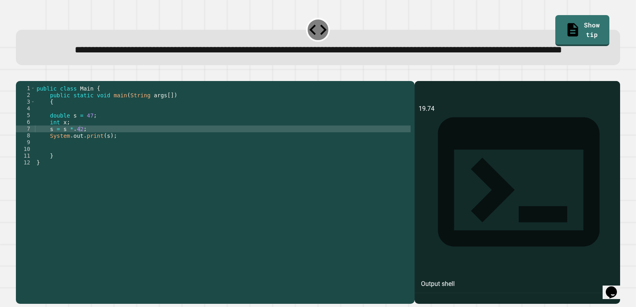
click at [109, 156] on div "public class Main { public static void main ( String args [ ]) { double s = 47 …" at bounding box center [223, 176] width 376 height 183
click at [20, 74] on icon "button" at bounding box center [20, 74] width 0 height 0
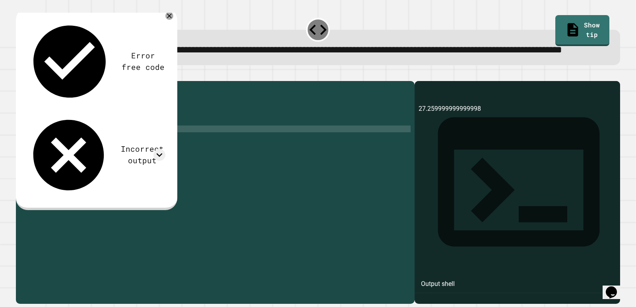
click at [119, 144] on div "Incorrect output" at bounding box center [142, 155] width 47 height 23
click at [162, 149] on icon at bounding box center [160, 155] width 12 height 12
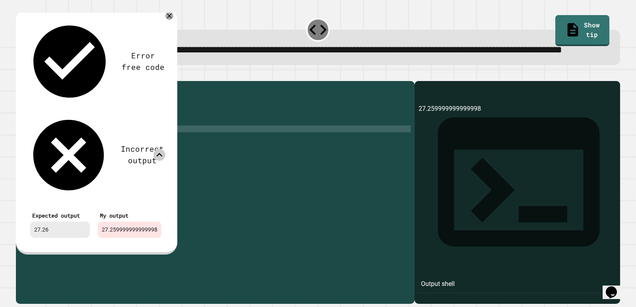
click at [162, 153] on icon at bounding box center [160, 155] width 6 height 4
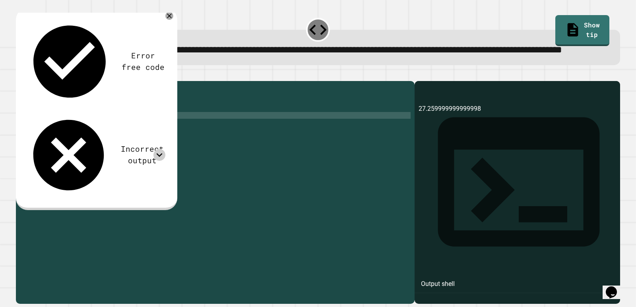
click at [55, 140] on div "public class Main { public static void main ( String args [ ]) { double s = 47 …" at bounding box center [223, 176] width 376 height 183
click at [142, 113] on div "Incorrect output" at bounding box center [95, 155] width 139 height 85
click at [160, 149] on icon at bounding box center [160, 155] width 12 height 12
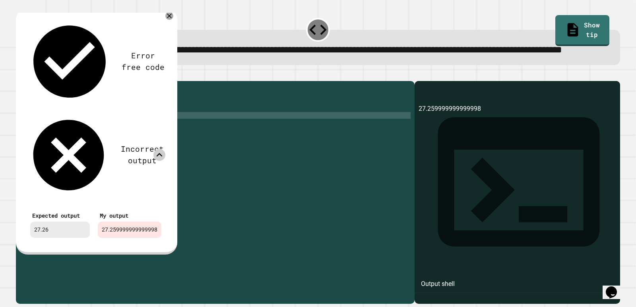
click at [161, 149] on icon at bounding box center [160, 155] width 12 height 12
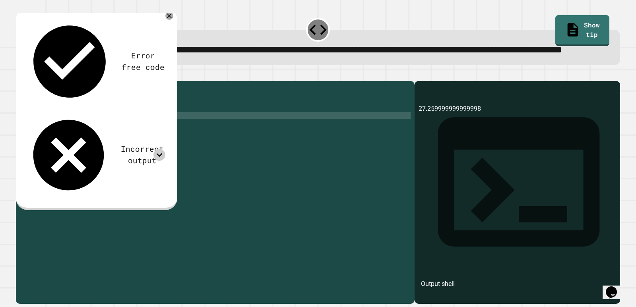
click at [97, 158] on div "public class Main { public static void main ( String args [ ]) { double s = 47 …" at bounding box center [223, 176] width 376 height 183
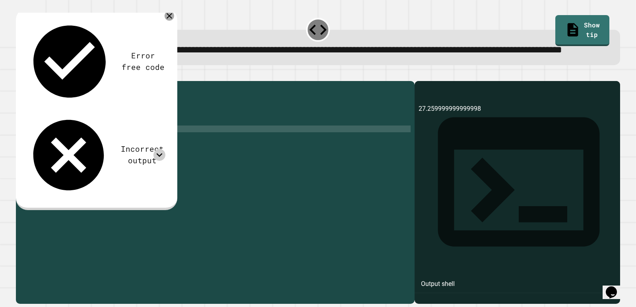
click at [173, 21] on div at bounding box center [170, 16] width 10 height 10
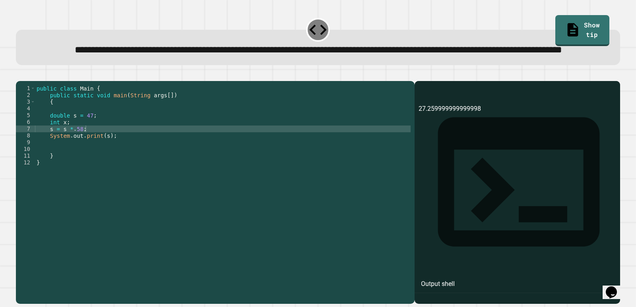
scroll to position [0, 2]
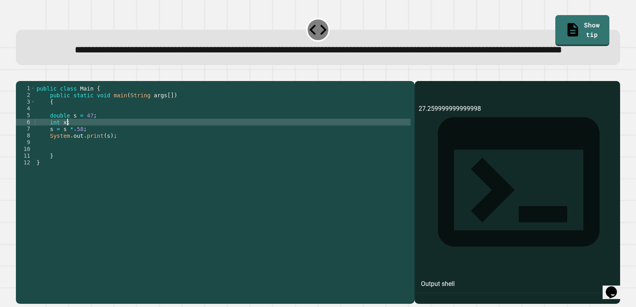
click at [72, 151] on div "public class Main { public static void main ( String args [ ]) { double s = 47 …" at bounding box center [223, 176] width 376 height 183
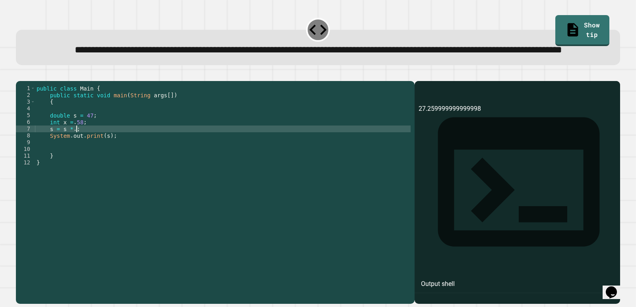
scroll to position [0, 2]
click at [20, 74] on icon "button" at bounding box center [20, 74] width 0 height 0
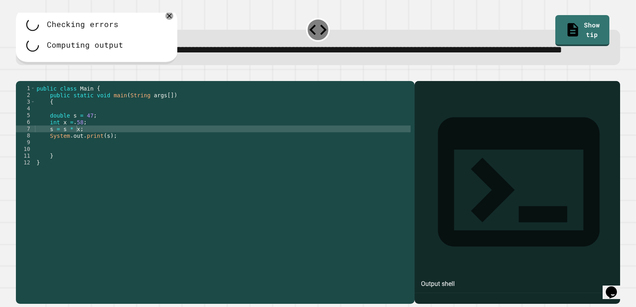
click at [175, 154] on div "public class Main { public static void main ( String args [ ]) { double s = 47 …" at bounding box center [223, 176] width 376 height 183
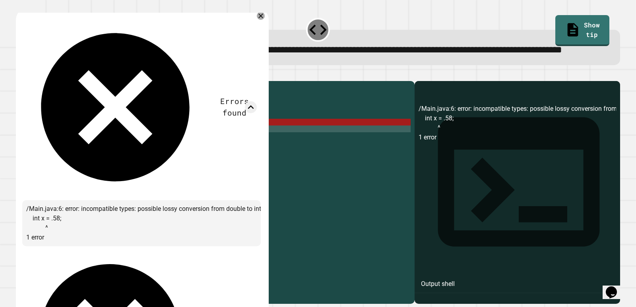
click at [157, 146] on div "public class Main { public static void main ( String args [ ]) { double s = 47 …" at bounding box center [223, 176] width 376 height 183
click at [132, 153] on div "public class Main { public static void main ( String args [ ]) { double s = 47 …" at bounding box center [223, 176] width 376 height 183
click at [53, 147] on div "public class Main { public static void main ( String args [ ]) { double s = 47 …" at bounding box center [223, 176] width 376 height 183
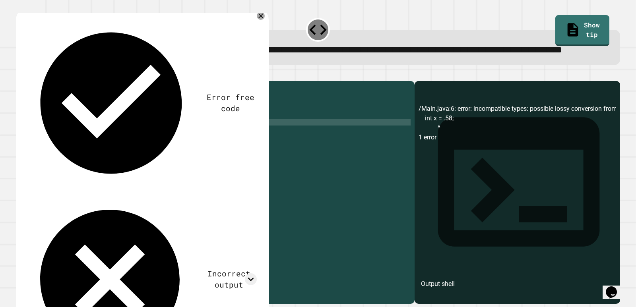
scroll to position [0, 2]
click at [20, 74] on icon "button" at bounding box center [20, 74] width 0 height 0
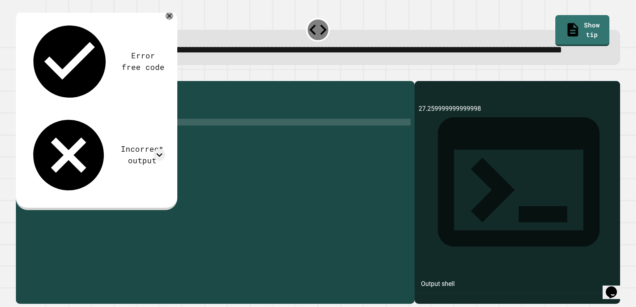
click at [118, 156] on div "public class Main { public static void main ( String args [ ]) { double s = 47 …" at bounding box center [223, 176] width 376 height 183
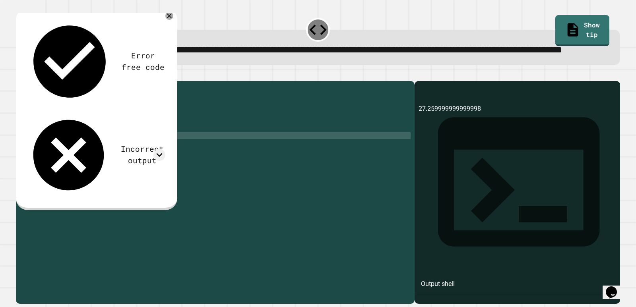
click at [121, 163] on div "public class Main { public static void main ( String args [ ]) { double s = 47 …" at bounding box center [223, 176] width 376 height 183
click at [160, 30] on div "Error free code 27.259999999999998 Incorrect output Expected output 27.26 My ou…" at bounding box center [97, 109] width 162 height 202
click at [175, 33] on div "Error free code 27.259999999999998 Incorrect output Expected output 27.26 My ou…" at bounding box center [97, 109] width 162 height 202
click at [164, 31] on div "Error free code 27.259999999999998 Incorrect output Expected output 27.26 My ou…" at bounding box center [97, 109] width 162 height 202
click at [168, 21] on icon at bounding box center [170, 16] width 10 height 10
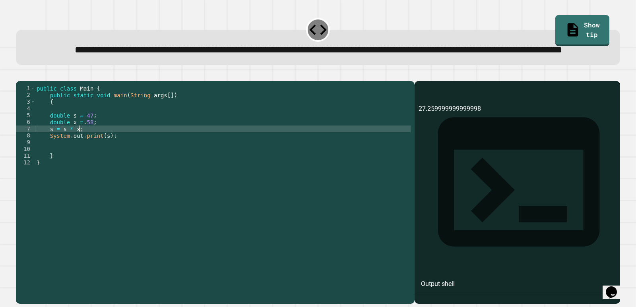
click at [123, 157] on div "public class Main { public static void main ( String args [ ]) { double s = 47 …" at bounding box center [223, 176] width 376 height 183
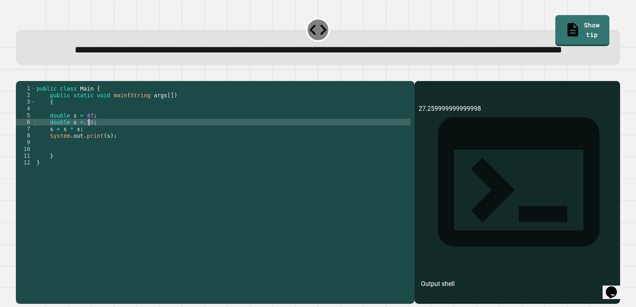
click at [90, 150] on div "public class Main { public static void main ( String args [ ]) { double s = 47 …" at bounding box center [223, 176] width 376 height 183
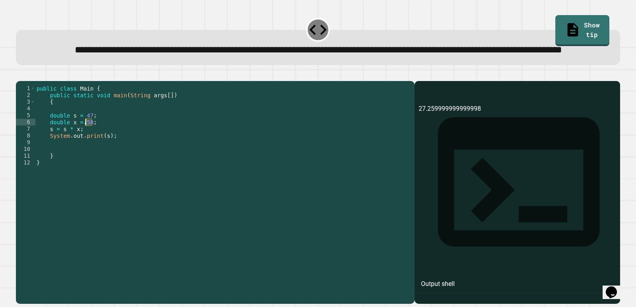
drag, startPoint x: 92, startPoint y: 150, endPoint x: 86, endPoint y: 150, distance: 6.0
click at [86, 150] on div "public class Main { public static void main ( String args [ ]) { double s = 47 …" at bounding box center [223, 176] width 376 height 183
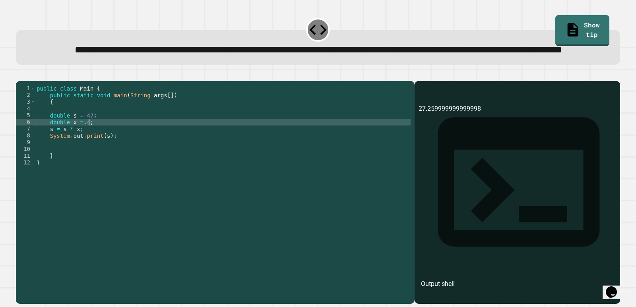
scroll to position [0, 4]
click at [106, 148] on div "public class Main { public static void main ( String args [ ]) { double s = 47 …" at bounding box center [223, 176] width 376 height 183
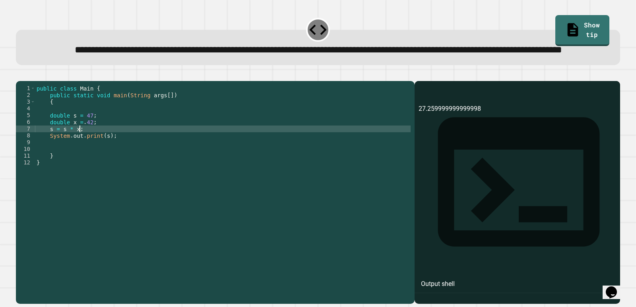
click at [115, 154] on div "public class Main { public static void main ( String args [ ]) { double s = 47 …" at bounding box center [223, 176] width 376 height 183
type textarea "**********"
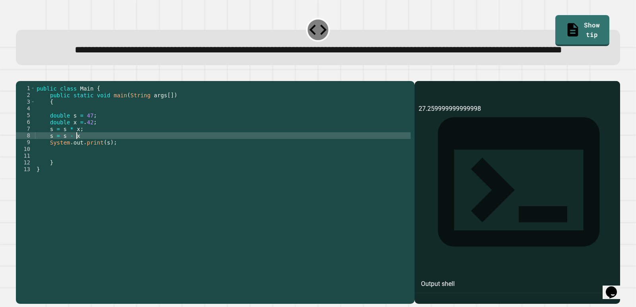
scroll to position [0, 2]
click at [20, 74] on icon "button" at bounding box center [20, 74] width 0 height 0
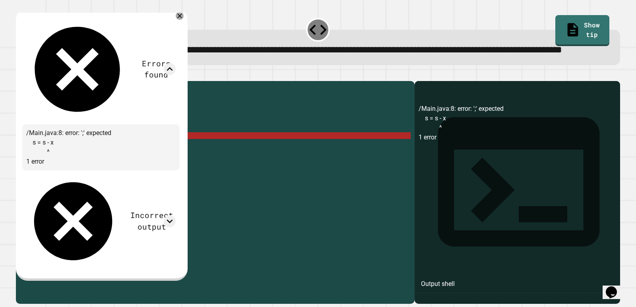
click at [90, 163] on div "public class Main { public static void main ( String args [ ]) { double s = 47 …" at bounding box center [223, 176] width 376 height 183
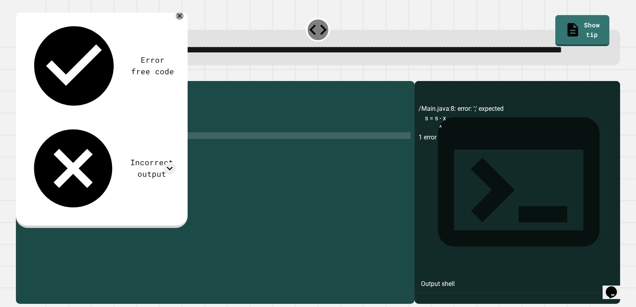
click at [20, 74] on icon "button" at bounding box center [20, 74] width 0 height 0
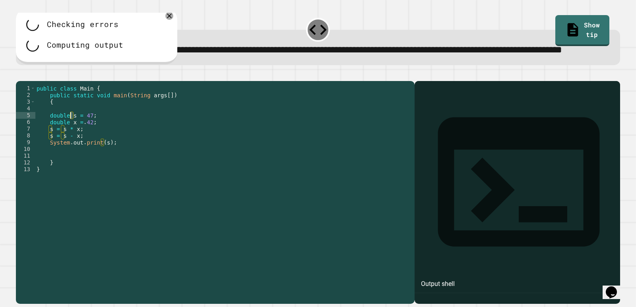
click at [69, 143] on div "public class Main { public static void main ( String args [ ]) { double s = 47 …" at bounding box center [223, 176] width 376 height 183
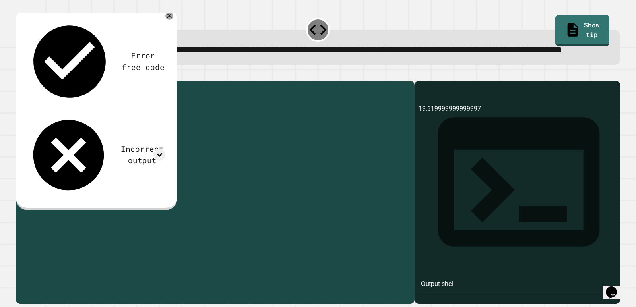
drag, startPoint x: 91, startPoint y: 149, endPoint x: 85, endPoint y: 150, distance: 6.2
click at [85, 150] on div "public class Main { public static void main ( String args [ ]) { double s = 47 …" at bounding box center [223, 176] width 376 height 183
click at [70, 143] on div "public class Main { public static void main ( String args [ ]) { double s = 47 …" at bounding box center [223, 176] width 376 height 183
click at [49, 156] on div "public class Main { public static void main ( String args [ ]) { double y = 47 …" at bounding box center [223, 176] width 376 height 183
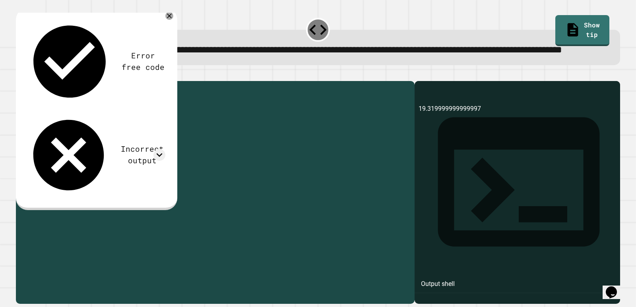
click at [61, 156] on div "public class Main { public static void main ( String args [ ]) { double y = 47 …" at bounding box center [223, 176] width 376 height 183
click at [60, 161] on div "public class Main { public static void main ( String args [ ]) { double y = 47 …" at bounding box center [223, 176] width 376 height 183
click at [52, 163] on div "public class Main { public static void main ( String args [ ]) { double y = 47 …" at bounding box center [223, 176] width 376 height 183
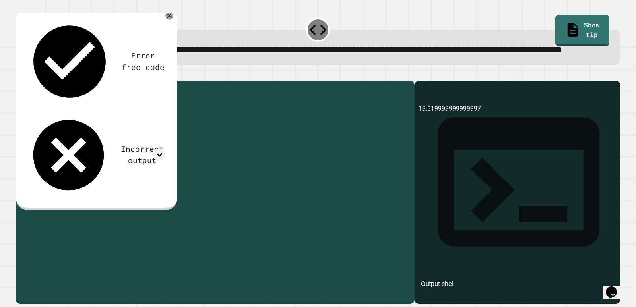
drag, startPoint x: 105, startPoint y: 170, endPoint x: 101, endPoint y: 171, distance: 4.1
click at [101, 171] on div "public class Main { public static void main ( String args [ ]) { double y = 47 …" at bounding box center [223, 176] width 376 height 183
click at [76, 158] on div "public class Main { public static void main ( String args [ ]) { double y = 47 …" at bounding box center [223, 176] width 376 height 183
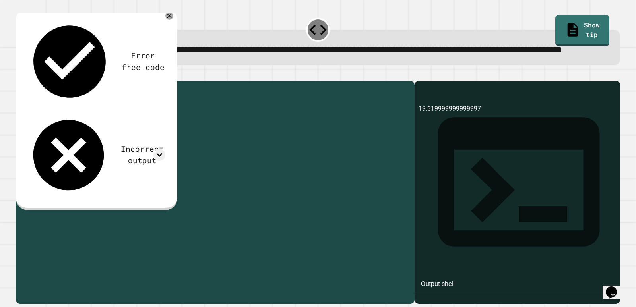
click at [88, 148] on div "public class Main { public static void main ( String args [ ]) { double y = 47 …" at bounding box center [223, 176] width 376 height 183
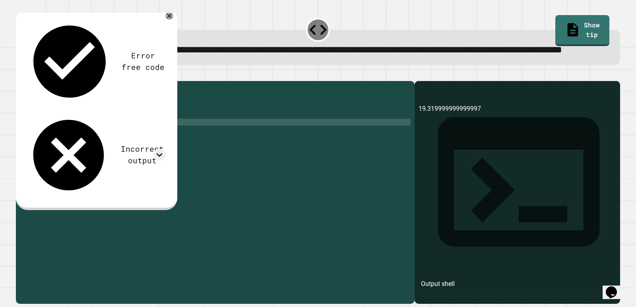
click at [88, 148] on div "public class Main { public static void main ( String args [ ]) { double y = 47 …" at bounding box center [223, 176] width 376 height 183
click at [87, 166] on div "public class Main { public static void main ( String args [ ]) { double y = 47 …" at bounding box center [223, 176] width 376 height 183
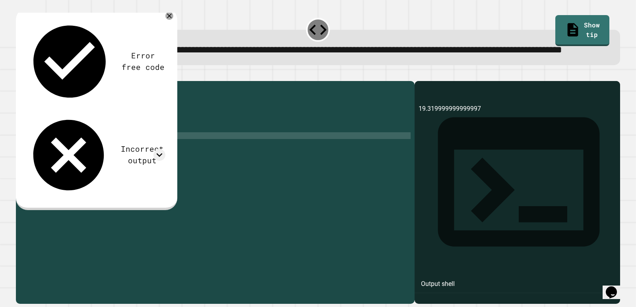
scroll to position [0, 3]
click at [77, 156] on div "public class Main { public static void main ( String args [ ]) { double y = 47 …" at bounding box center [223, 176] width 376 height 183
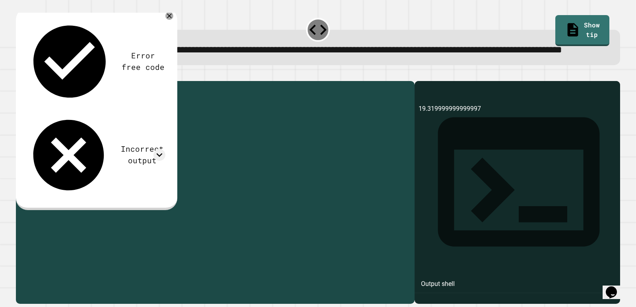
drag, startPoint x: 90, startPoint y: 154, endPoint x: 47, endPoint y: 156, distance: 42.6
click at [47, 156] on div "public class Main { public static void main ( String args [ ]) { double y = 47 …" at bounding box center [223, 176] width 376 height 183
click at [95, 155] on div "public class Main { public static void main ( String args [ ]) { double y = 47 …" at bounding box center [223, 169] width 376 height 169
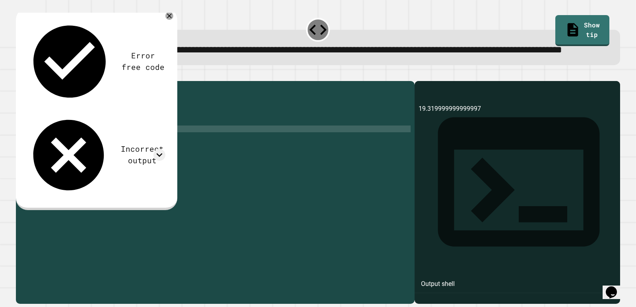
click at [74, 157] on div "public class Main { public static void main ( String args [ ]) { double y = 47 …" at bounding box center [223, 176] width 376 height 183
click at [20, 74] on button "button" at bounding box center [20, 74] width 0 height 0
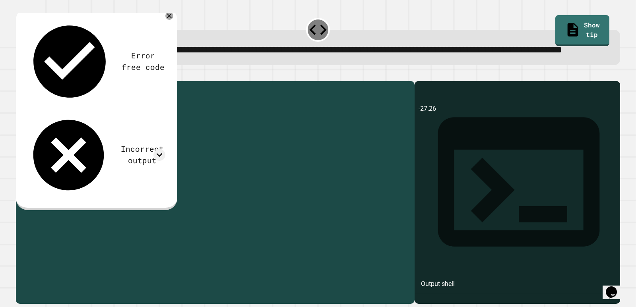
click at [68, 163] on div "public class Main { public static void main ( String args [ ]) { double y = 47 …" at bounding box center [223, 176] width 376 height 183
click at [157, 163] on div "public class Main { public static void main ( String args [ ]) { double y = 47 …" at bounding box center [223, 176] width 376 height 183
click at [62, 165] on div "public class Main { public static void main ( String args [ ]) { double y = 47 …" at bounding box center [223, 176] width 376 height 183
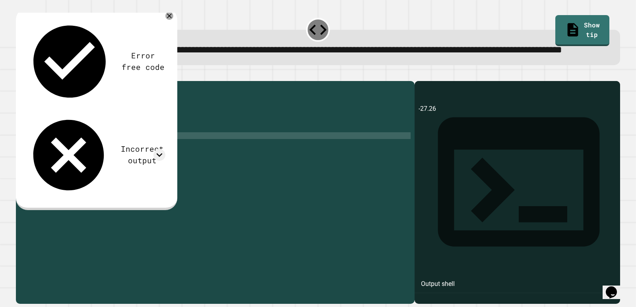
scroll to position [0, 2]
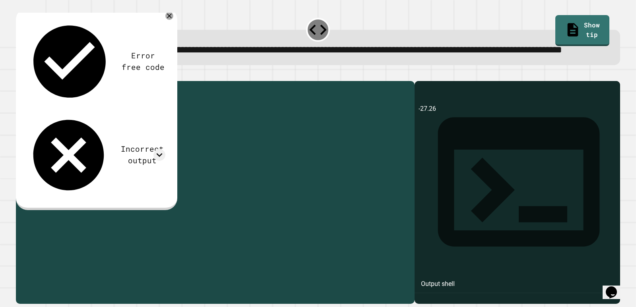
drag, startPoint x: 78, startPoint y: 163, endPoint x: 73, endPoint y: 163, distance: 5.2
click at [73, 163] on div "public class Main { public static void main ( String args [ ]) { double y = 47 …" at bounding box center [223, 176] width 376 height 183
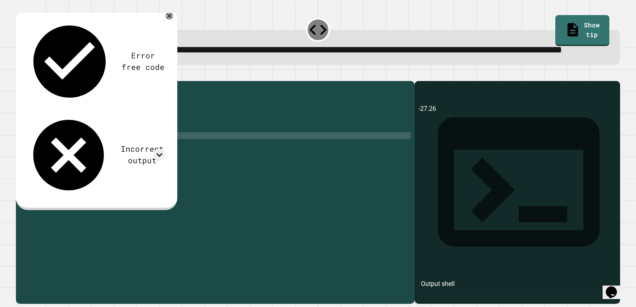
type textarea "**********"
click at [20, 74] on icon "button" at bounding box center [20, 74] width 0 height 0
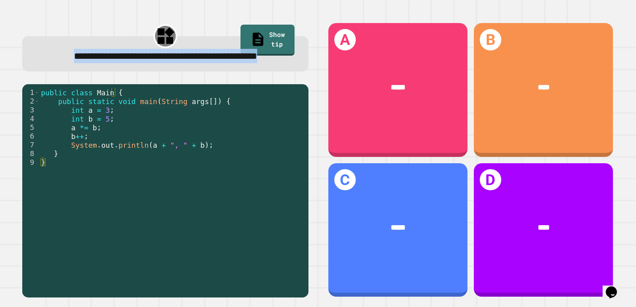
drag, startPoint x: 21, startPoint y: 53, endPoint x: 270, endPoint y: 76, distance: 250.1
click at [269, 76] on div "**********" at bounding box center [166, 160] width 306 height 295
click at [269, 63] on div "**********" at bounding box center [165, 56] width 261 height 14
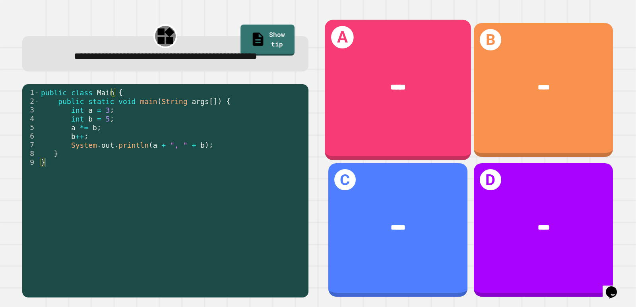
click at [411, 83] on div "*****" at bounding box center [398, 88] width 114 height 12
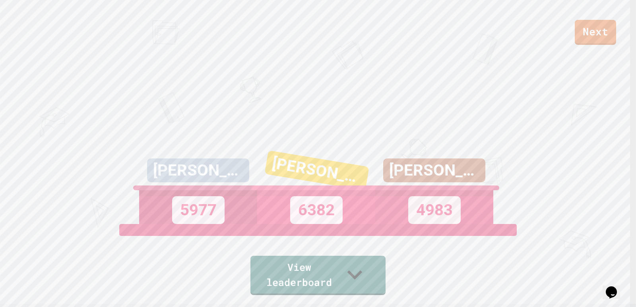
click at [411, 28] on link "Next" at bounding box center [595, 32] width 41 height 25
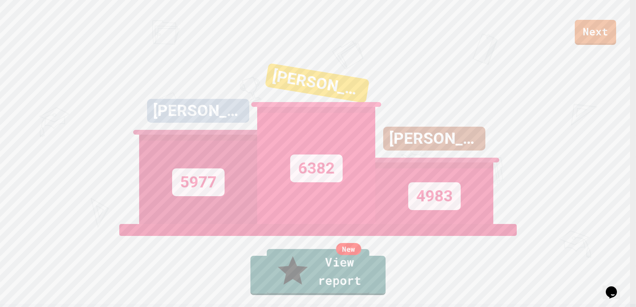
click at [334, 269] on link "New View report" at bounding box center [318, 272] width 103 height 46
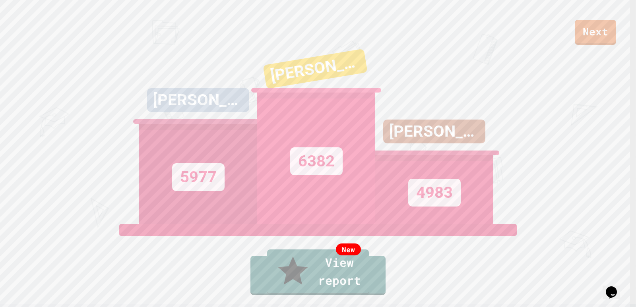
type textarea "*"
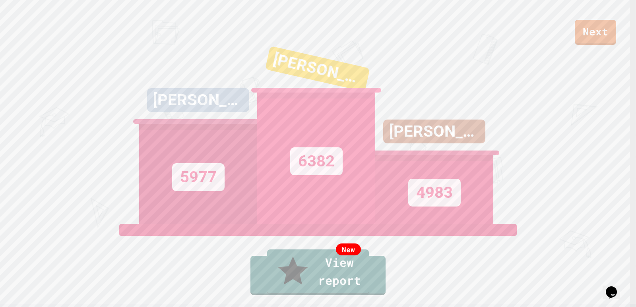
type textarea "**********"
